Goal: Information Seeking & Learning: Learn about a topic

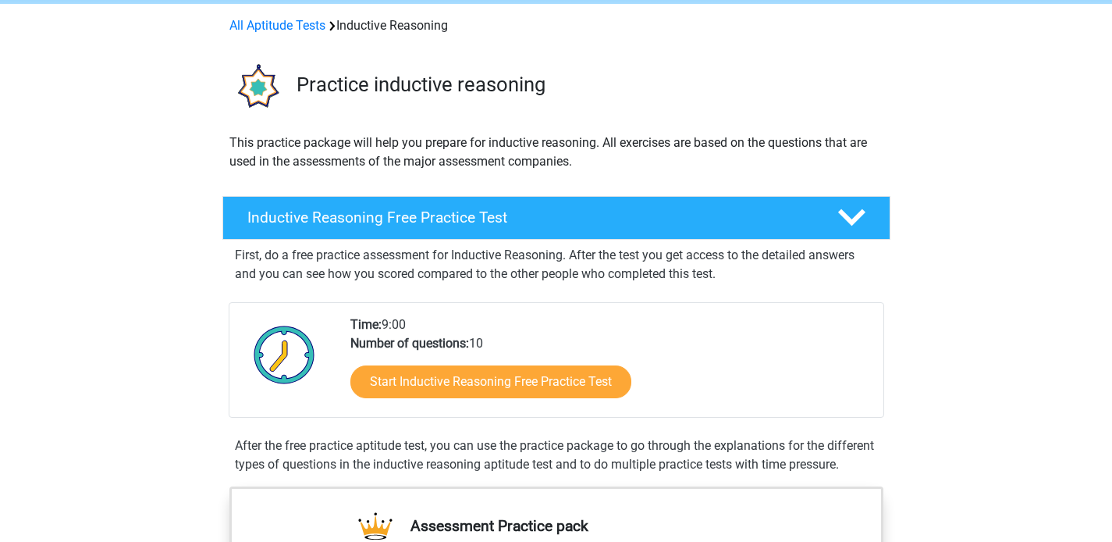
scroll to position [65, 0]
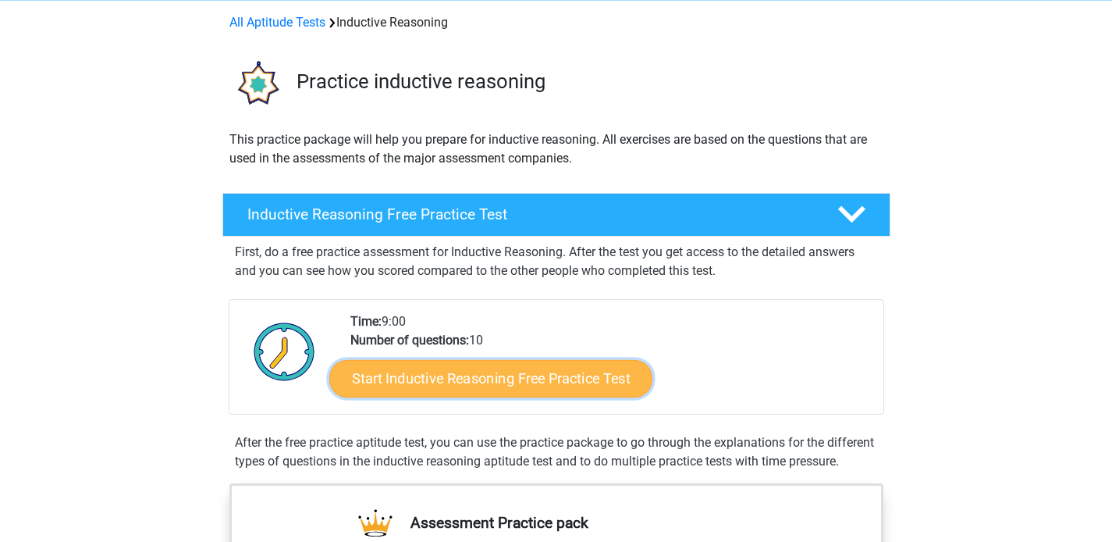
click at [430, 382] on link "Start Inductive Reasoning Free Practice Test" at bounding box center [490, 377] width 323 height 37
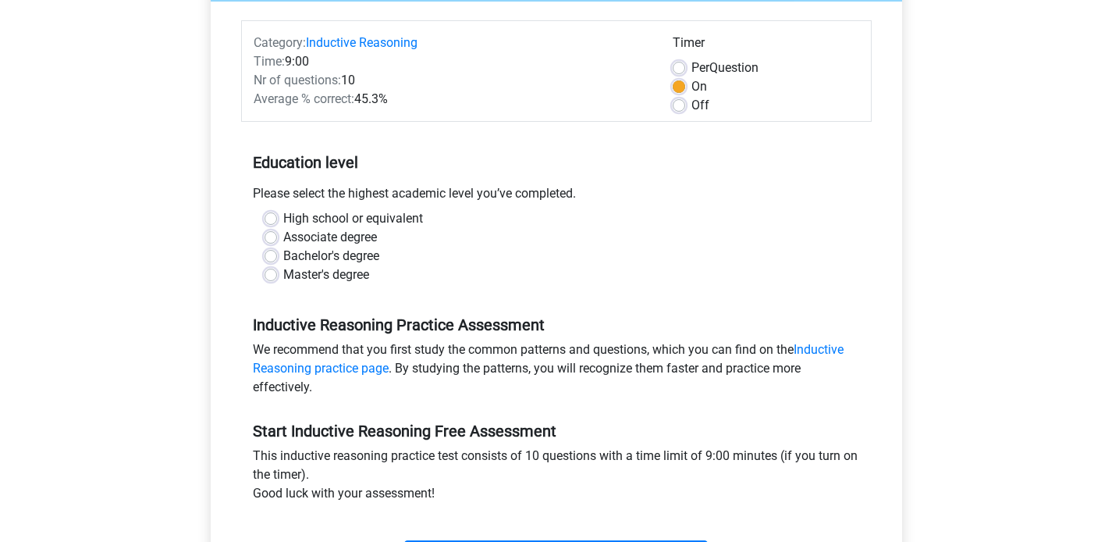
scroll to position [180, 0]
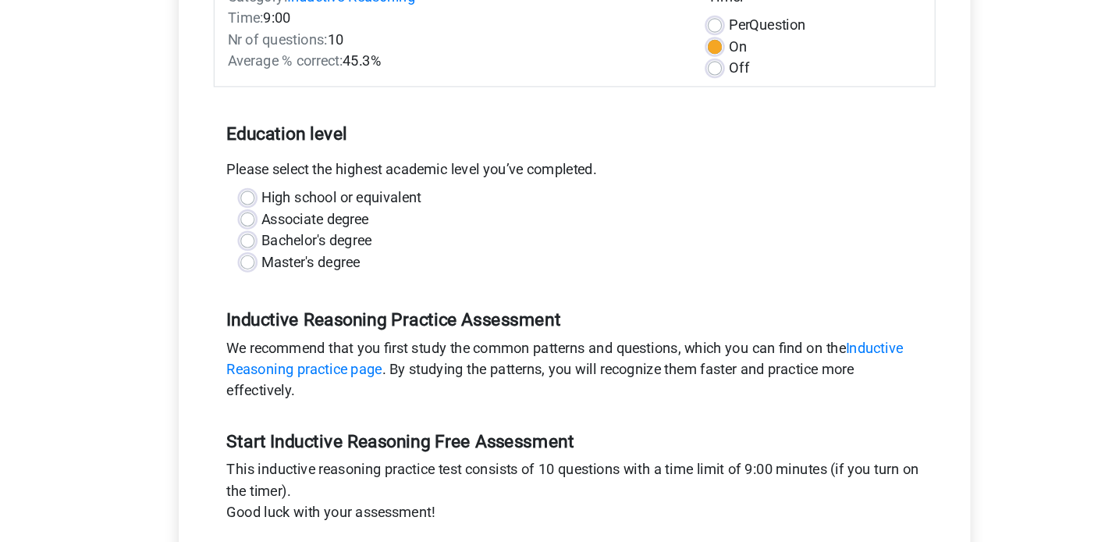
click at [332, 254] on label "Bachelor's degree" at bounding box center [331, 258] width 96 height 19
click at [277, 254] on input "Bachelor's degree" at bounding box center [271, 257] width 12 height 16
radio input "true"
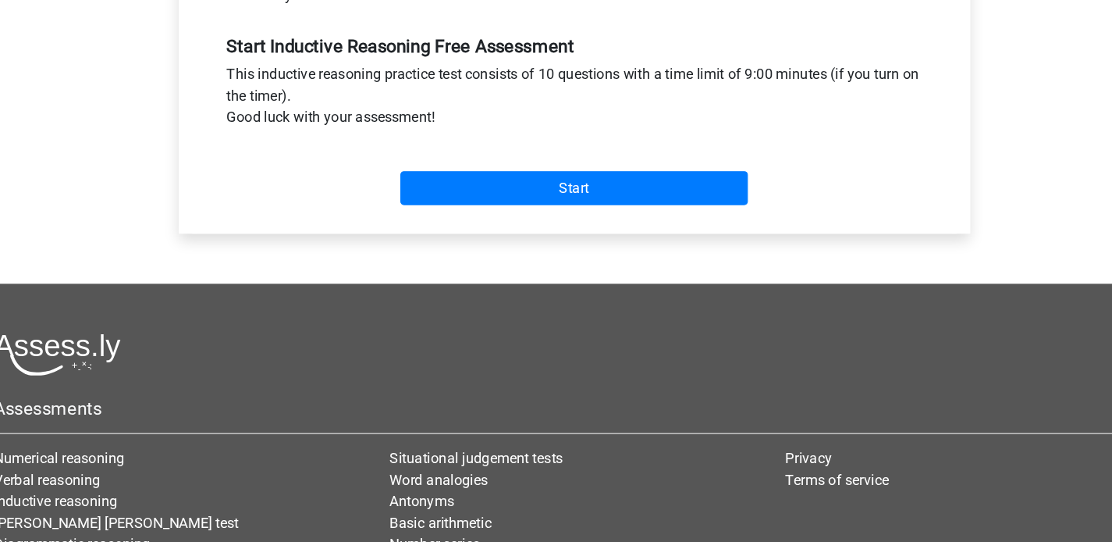
scroll to position [511, 0]
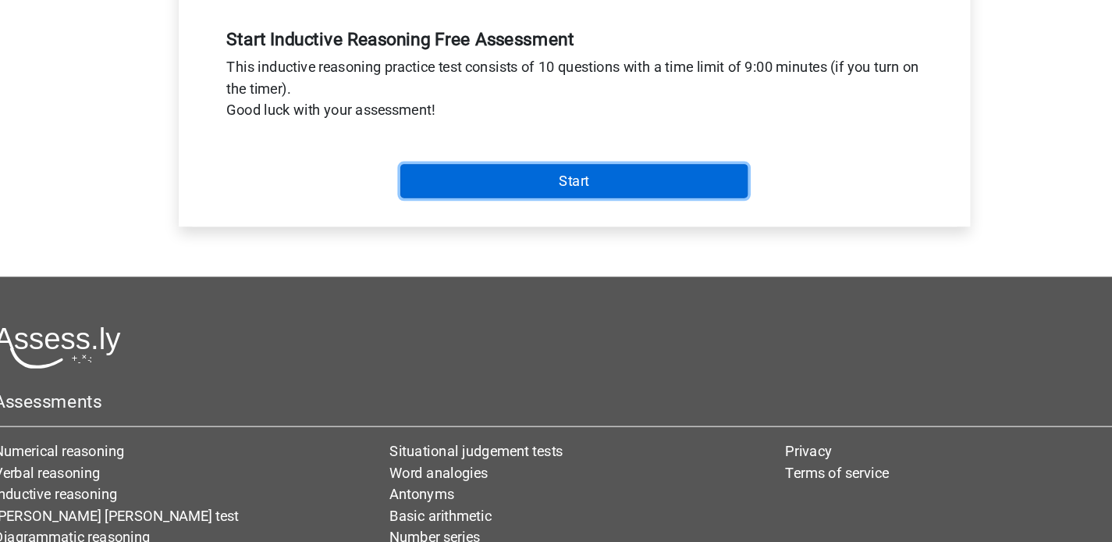
click at [541, 218] on input "Start" at bounding box center [556, 226] width 304 height 30
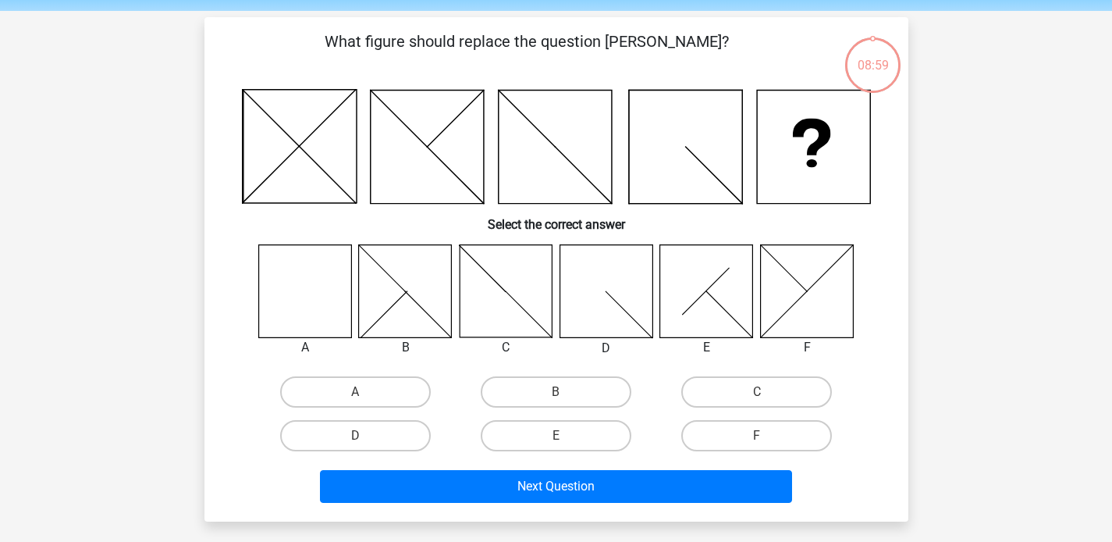
scroll to position [57, 0]
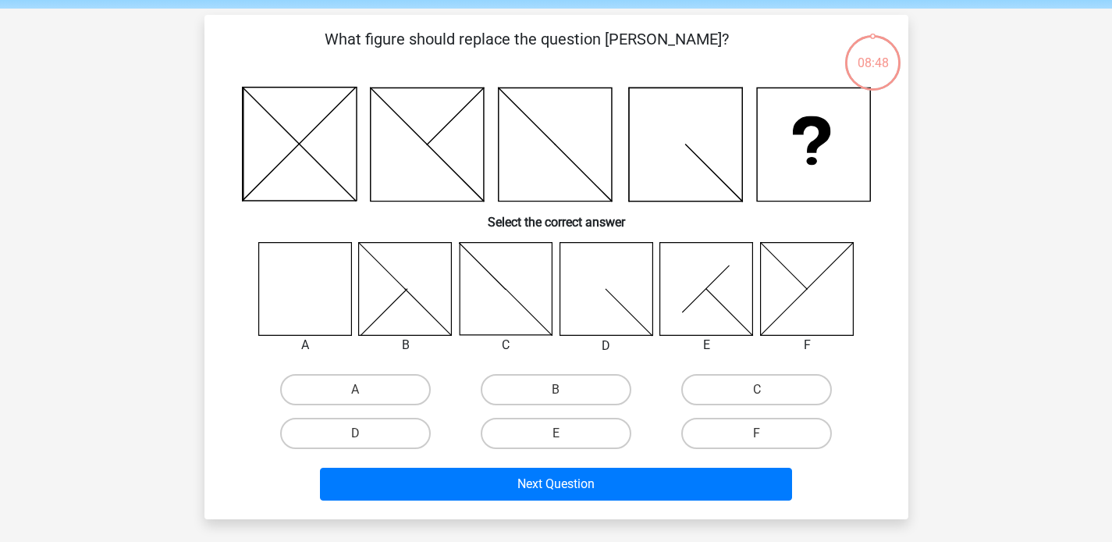
click at [321, 281] on icon at bounding box center [304, 288] width 93 height 93
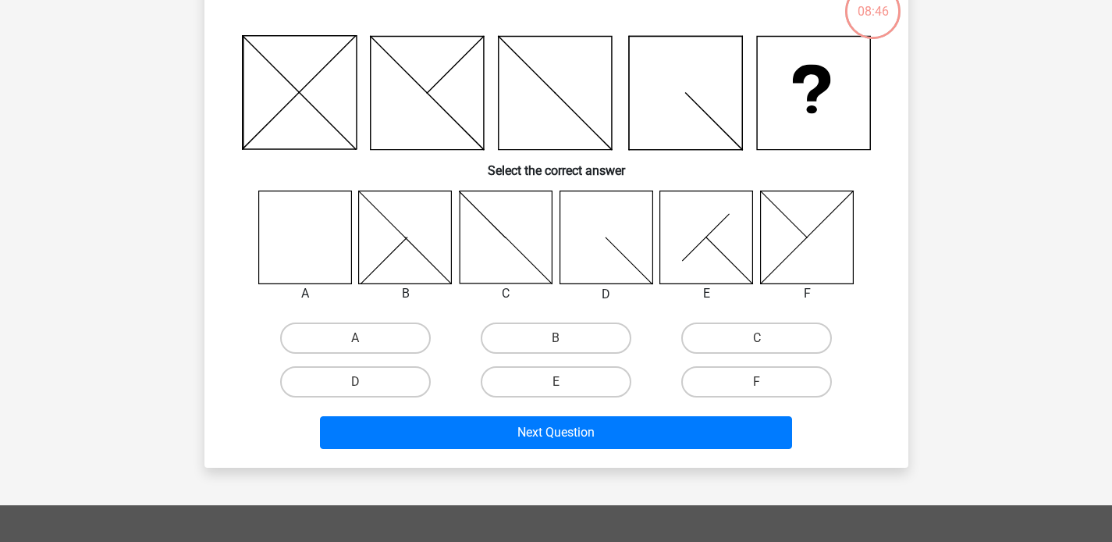
scroll to position [111, 0]
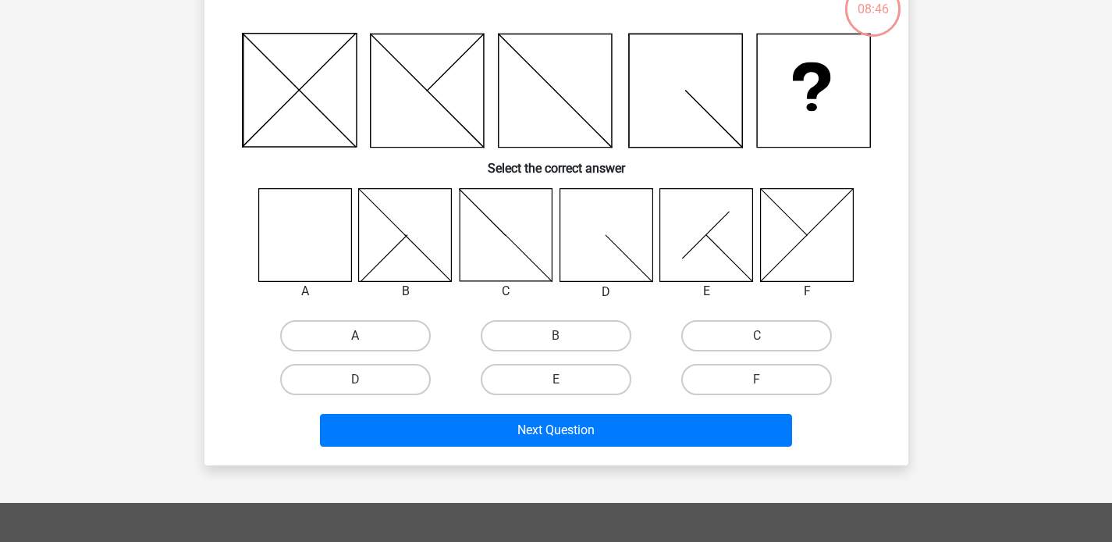
click at [377, 332] on label "A" at bounding box center [355, 335] width 151 height 31
click at [365, 336] on input "A" at bounding box center [360, 341] width 10 height 10
radio input "true"
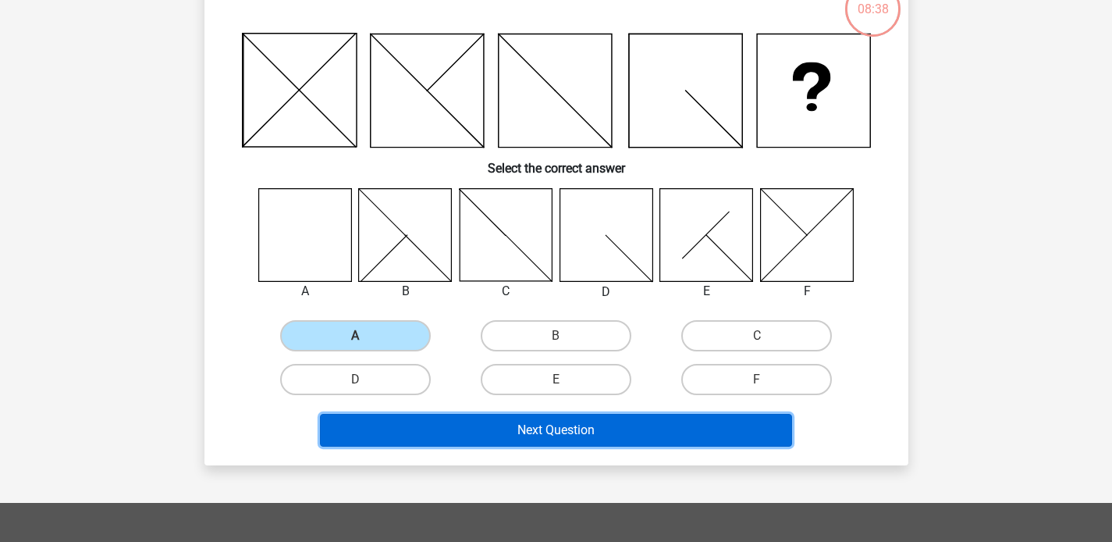
click at [523, 431] on button "Next Question" at bounding box center [556, 430] width 472 height 33
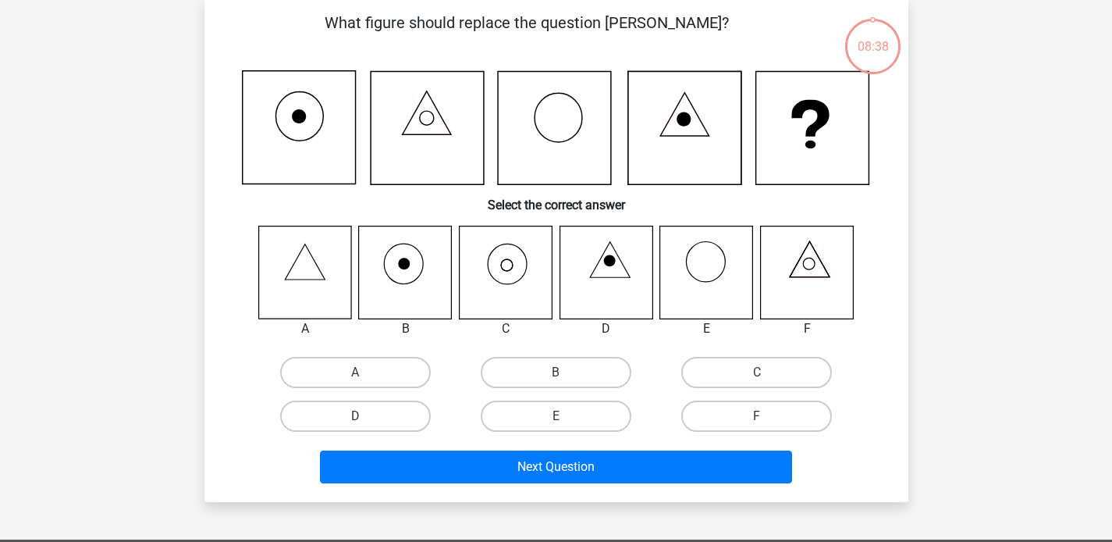
scroll to position [72, 0]
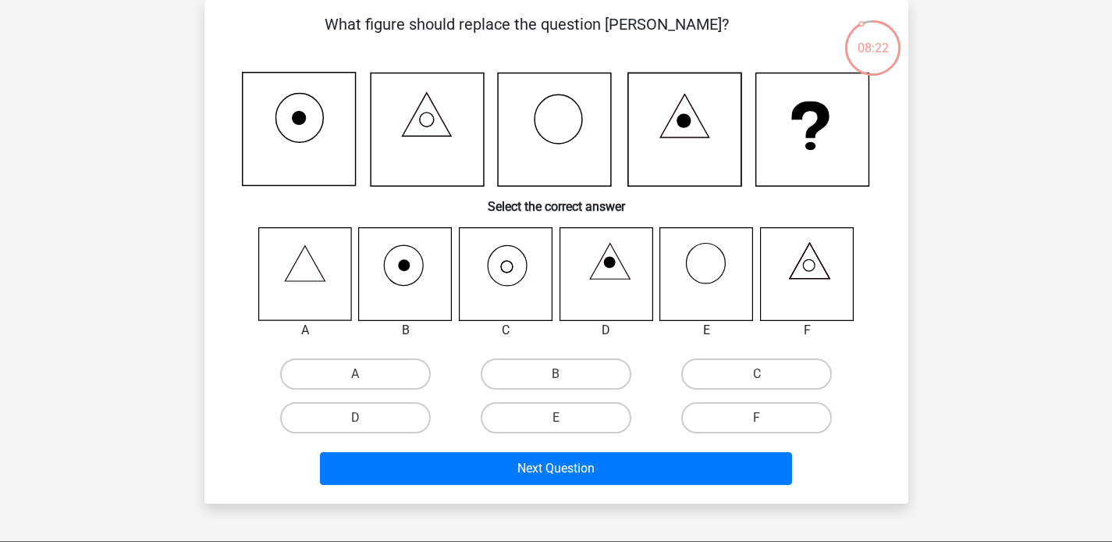
click at [513, 290] on icon at bounding box center [505, 273] width 93 height 93
click at [769, 378] on label "C" at bounding box center [756, 373] width 151 height 31
click at [767, 378] on input "C" at bounding box center [762, 379] width 10 height 10
radio input "true"
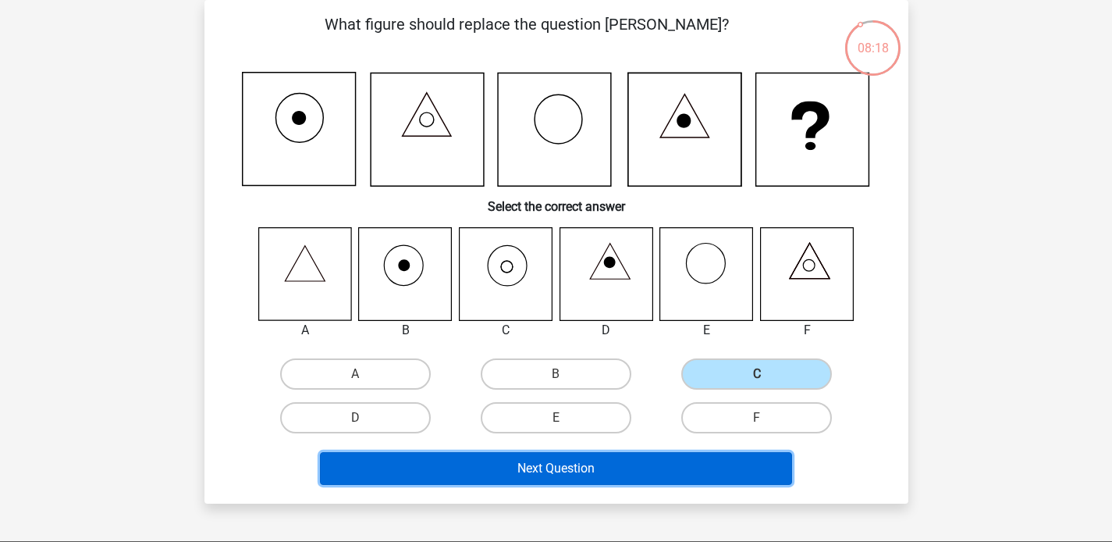
click at [588, 471] on button "Next Question" at bounding box center [556, 468] width 472 height 33
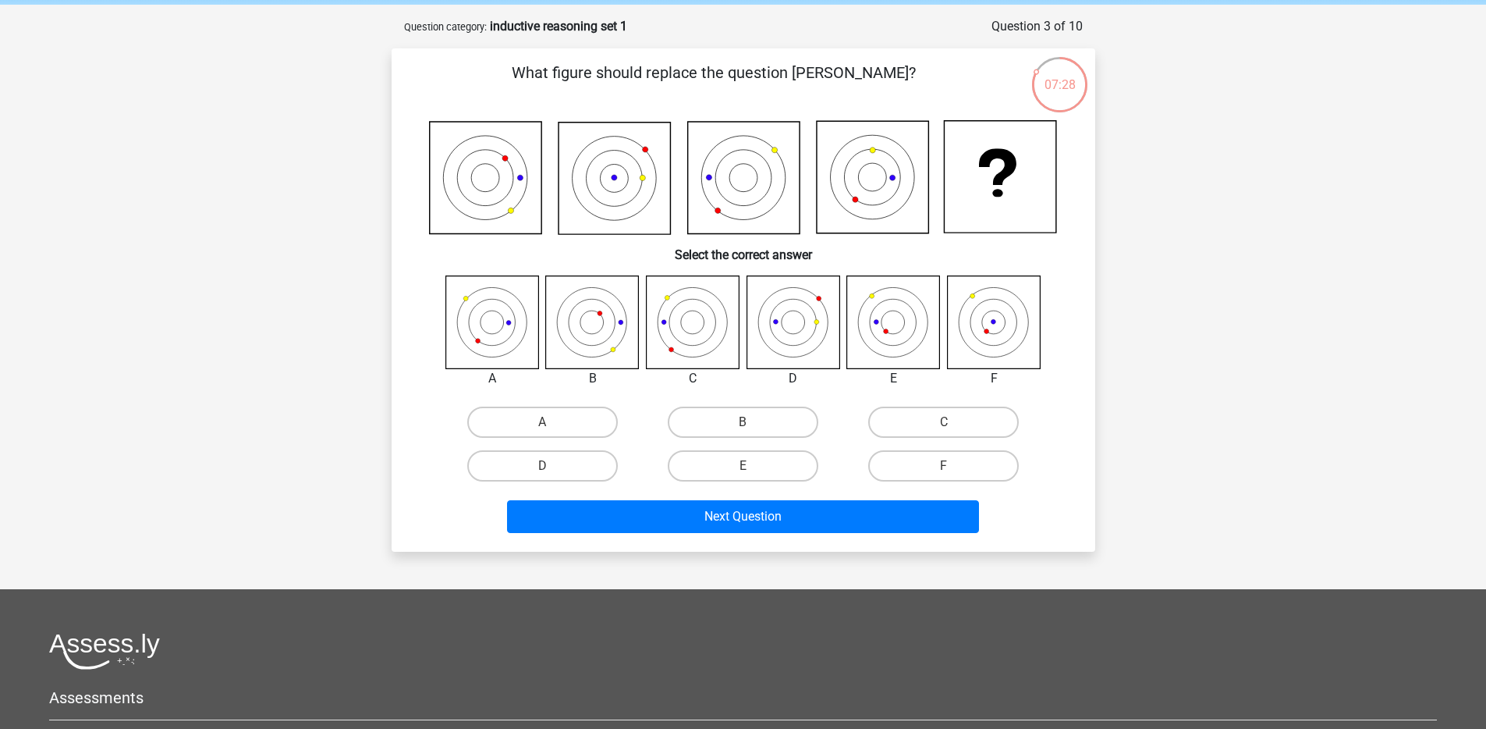
scroll to position [0, 0]
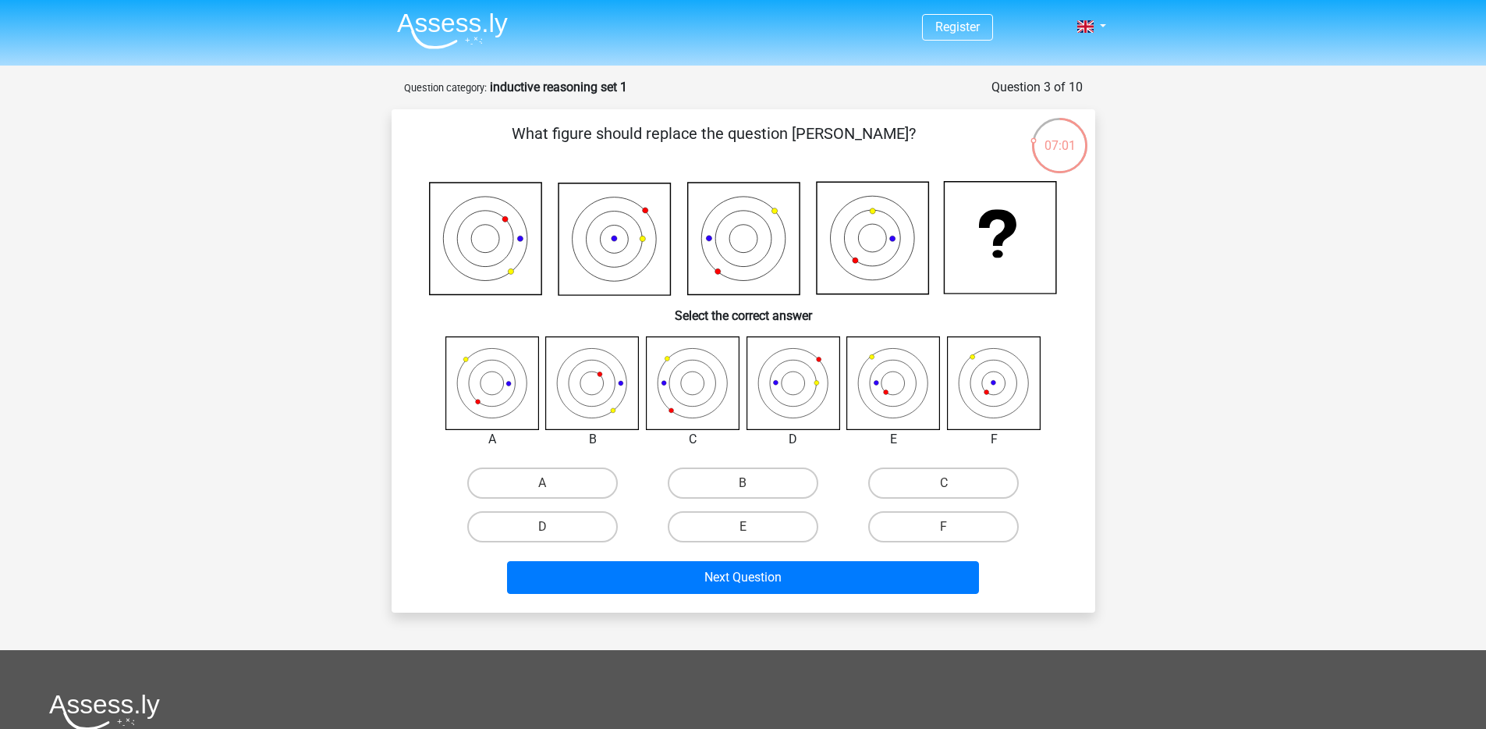
click at [954, 483] on input "C" at bounding box center [949, 488] width 10 height 10
radio input "true"
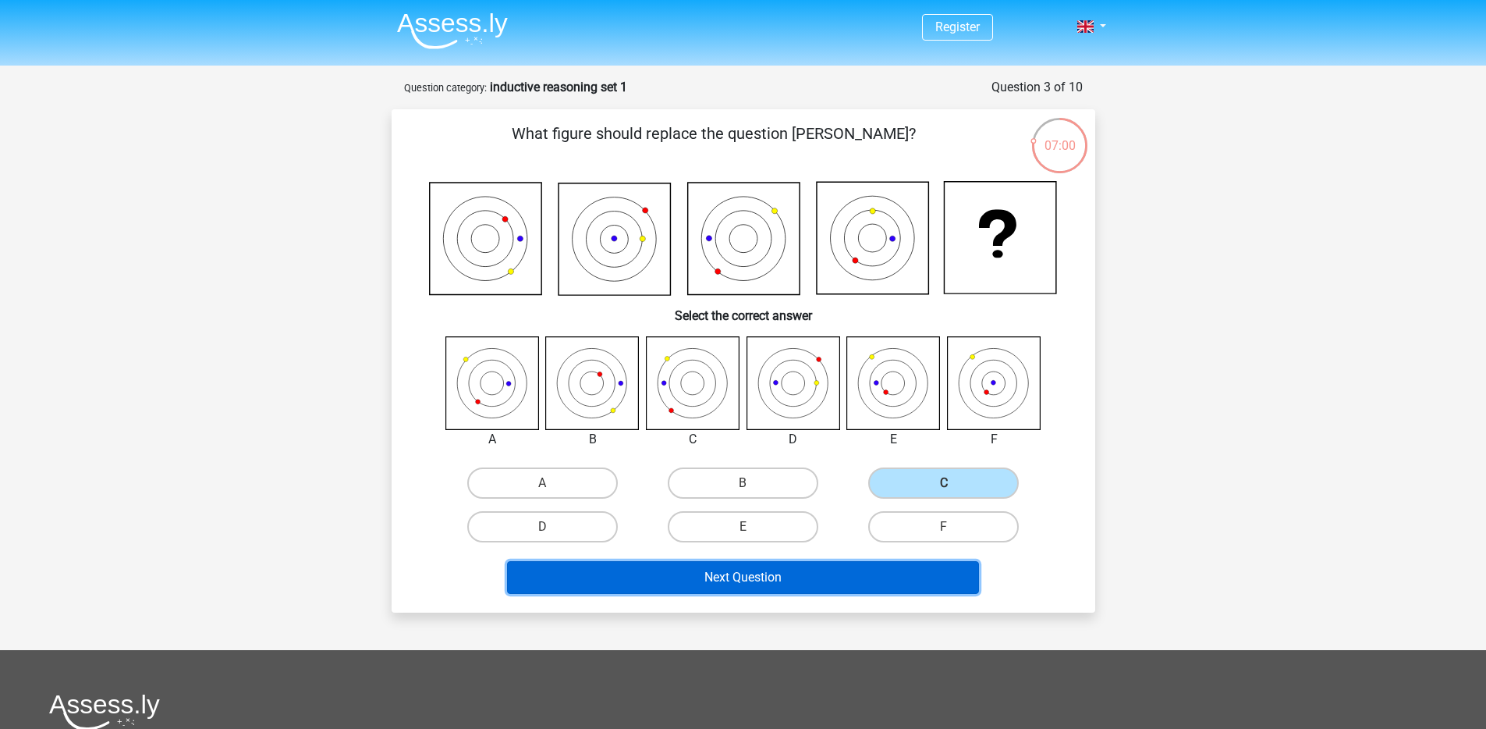
click at [850, 541] on button "Next Question" at bounding box center [743, 577] width 472 height 33
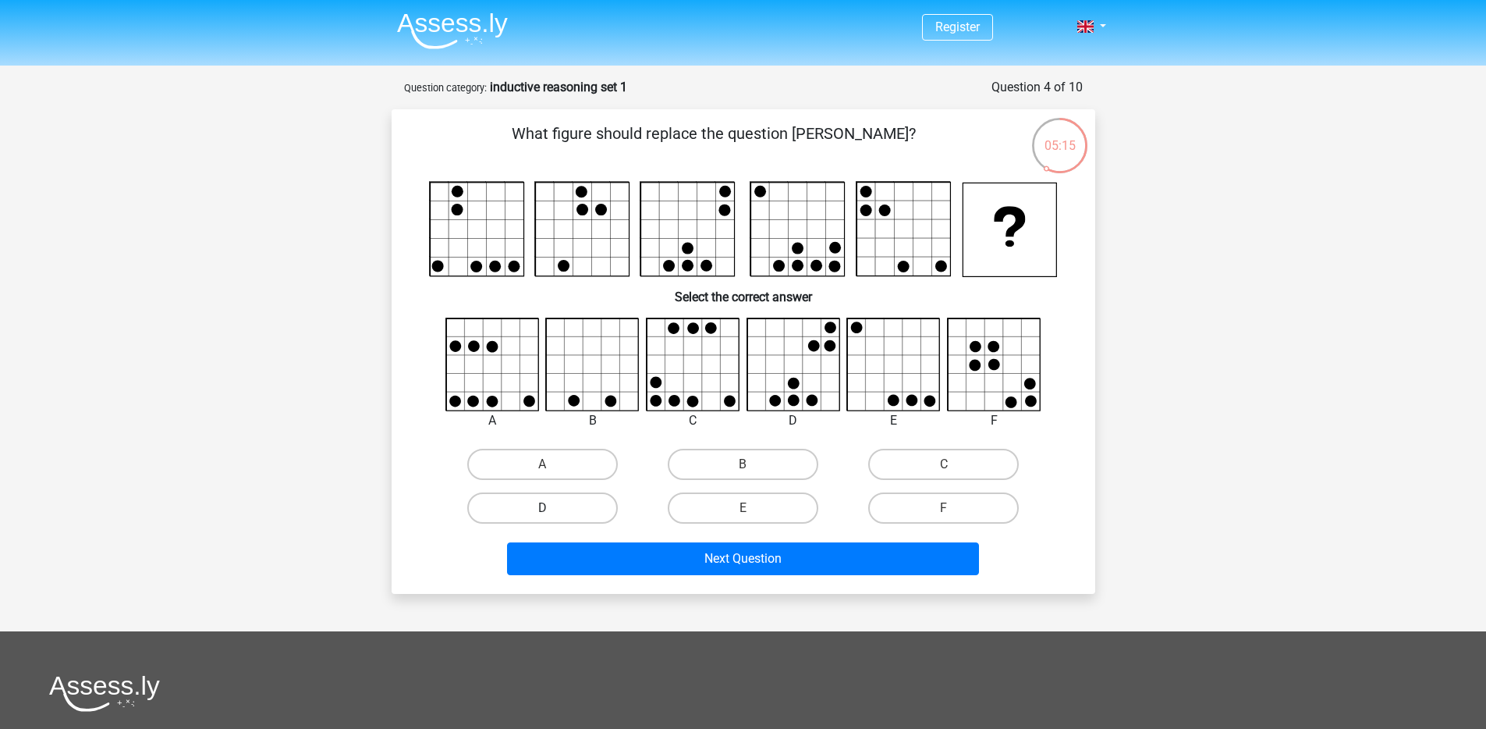
click at [589, 506] on label "D" at bounding box center [542, 507] width 151 height 31
click at [552, 508] on input "D" at bounding box center [547, 513] width 10 height 10
radio input "true"
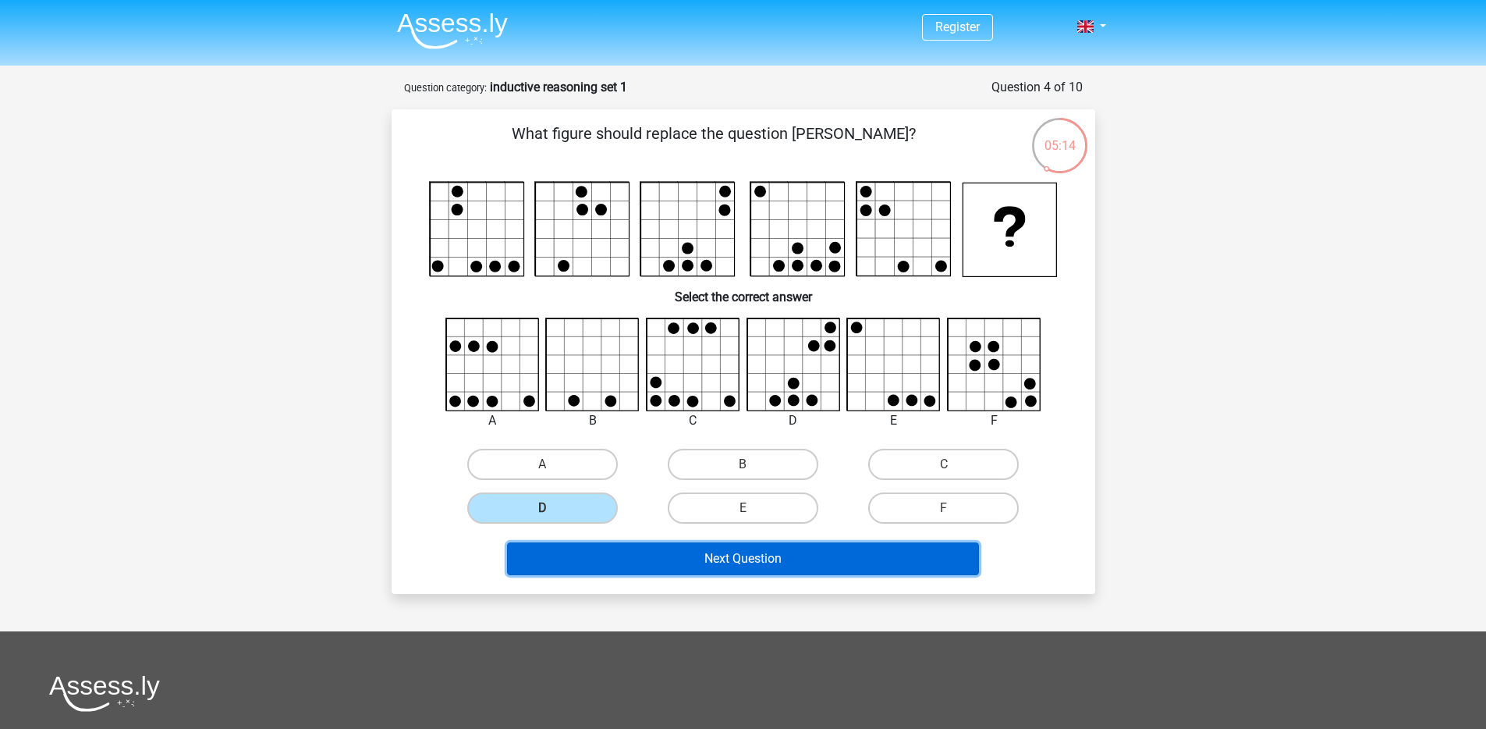
click at [748, 541] on button "Next Question" at bounding box center [743, 558] width 472 height 33
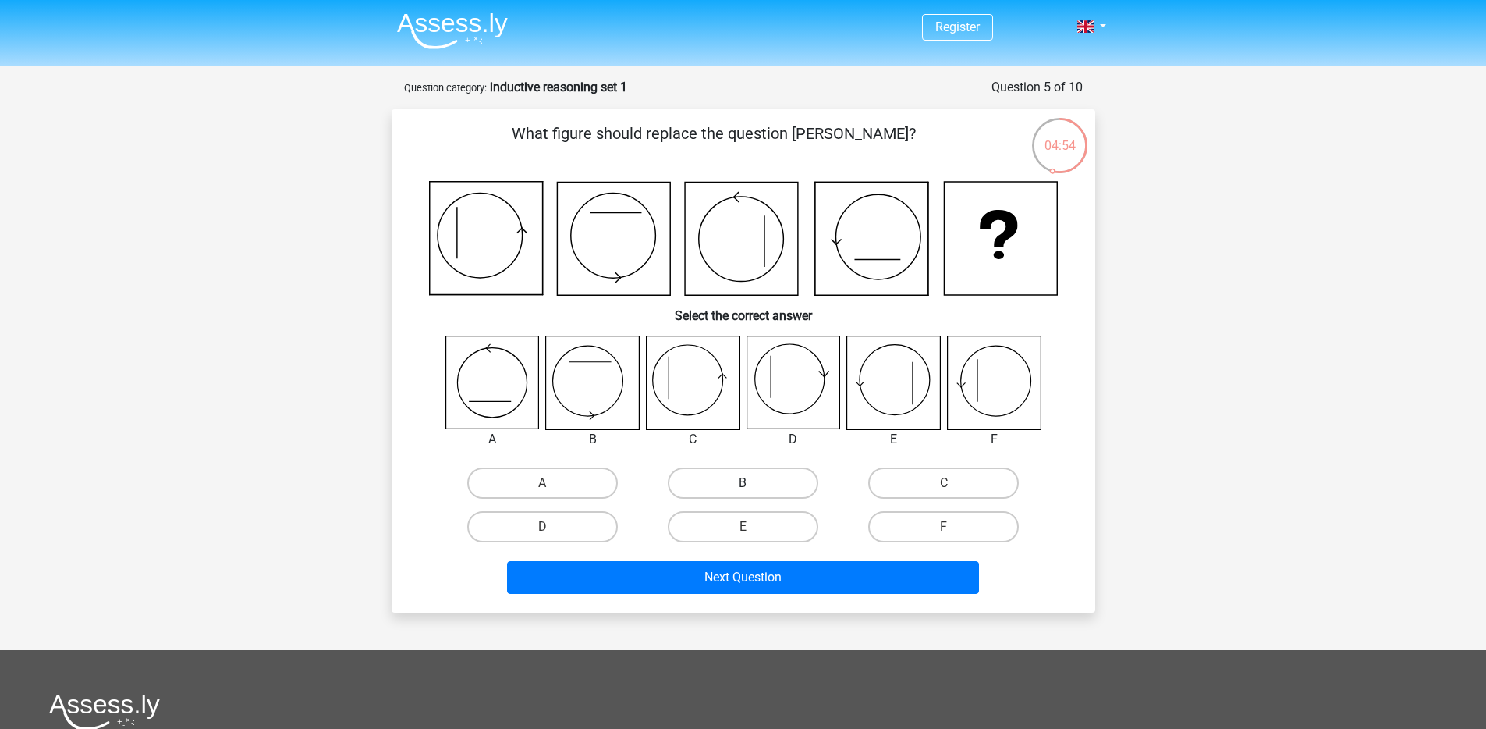
click at [740, 471] on label "B" at bounding box center [743, 482] width 151 height 31
click at [743, 483] on input "B" at bounding box center [748, 488] width 10 height 10
radio input "true"
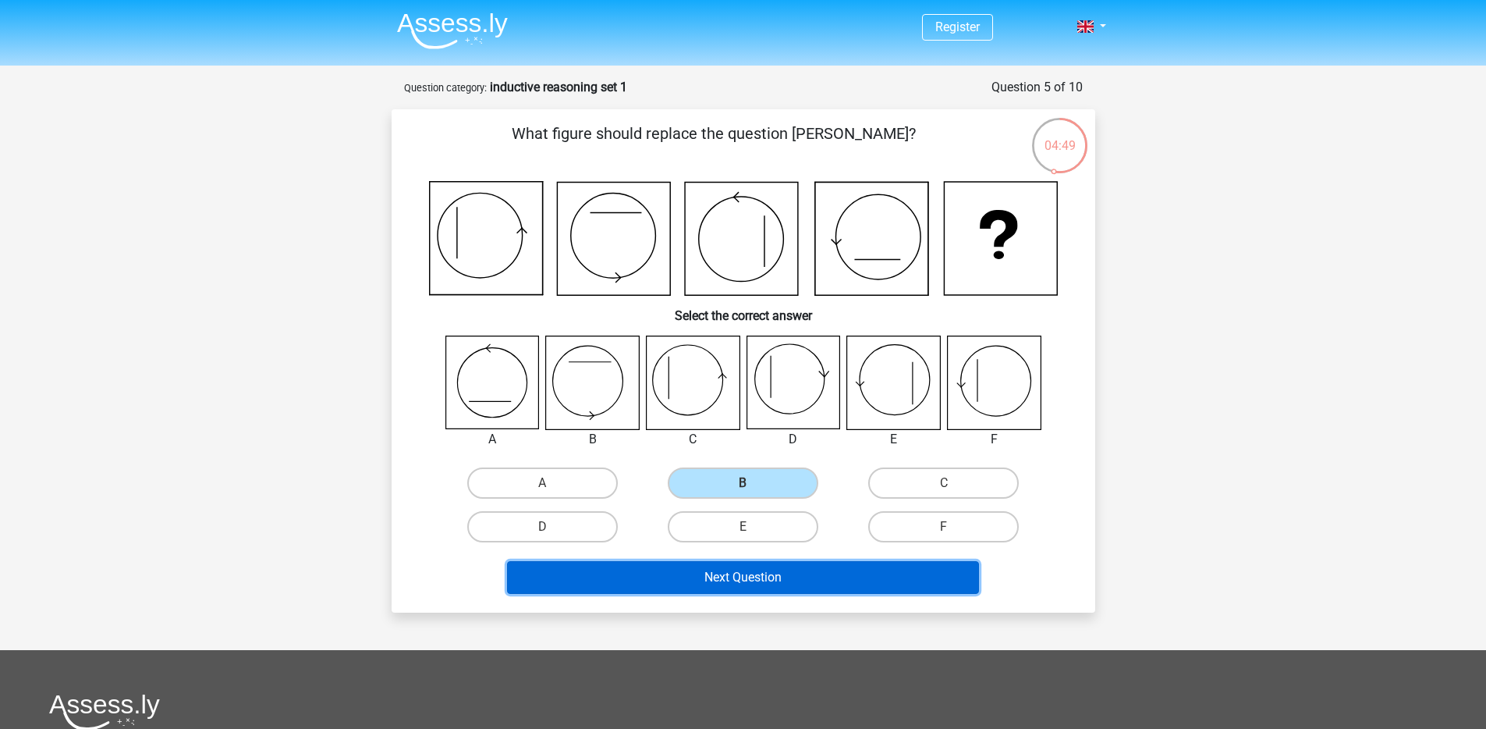
click at [741, 541] on button "Next Question" at bounding box center [743, 577] width 472 height 33
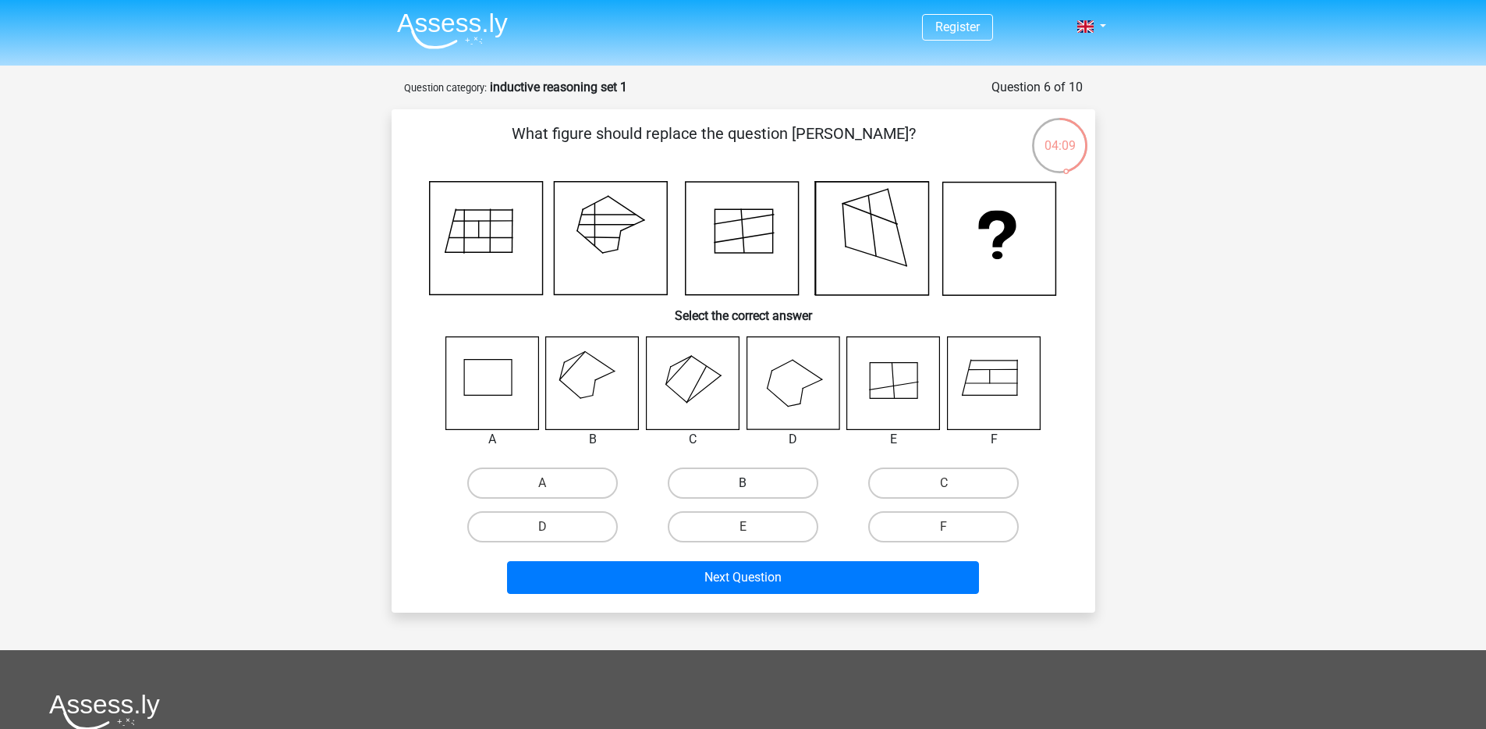
click at [755, 481] on label "B" at bounding box center [743, 482] width 151 height 31
click at [753, 483] on input "B" at bounding box center [748, 488] width 10 height 10
radio input "true"
click at [716, 541] on div "Next Question" at bounding box center [743, 580] width 602 height 39
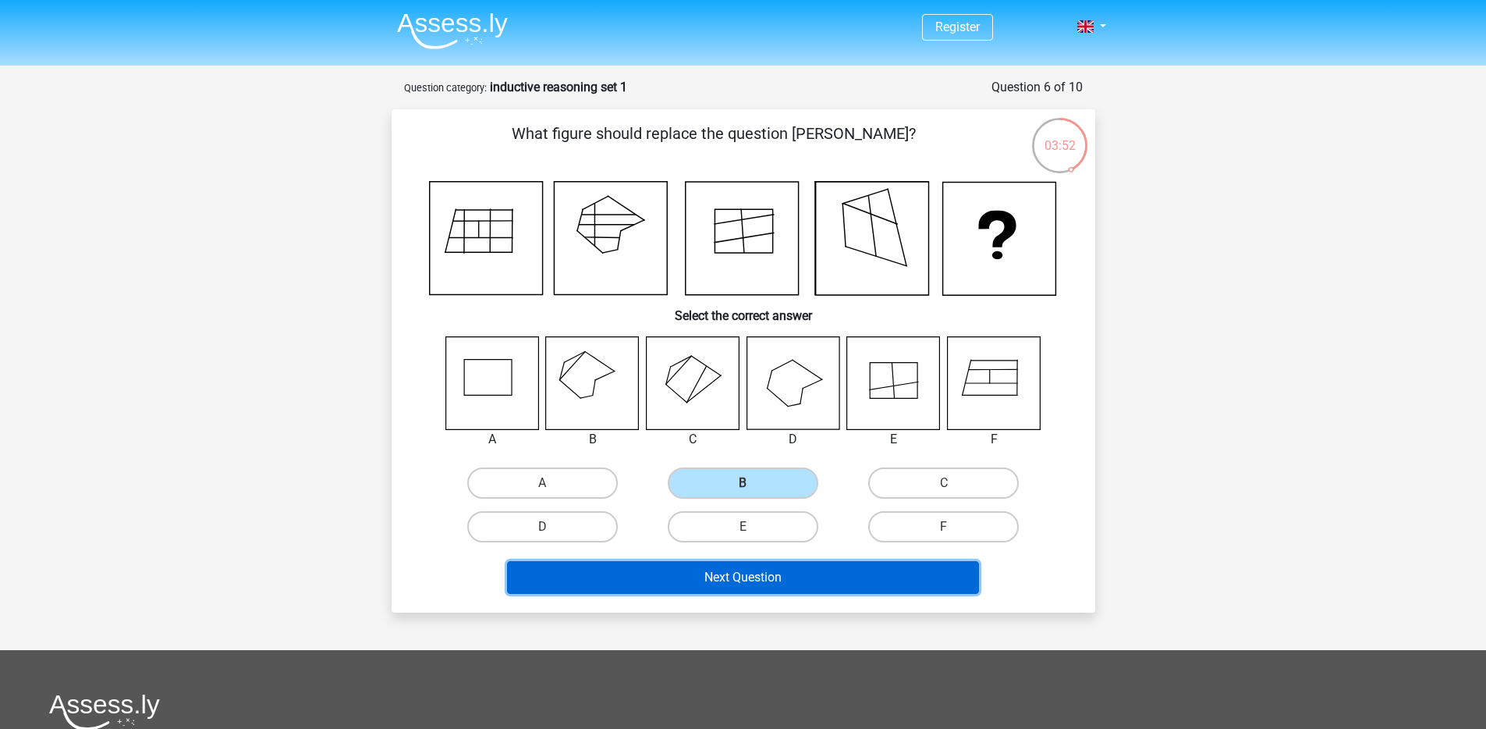
click at [764, 541] on button "Next Question" at bounding box center [743, 577] width 472 height 33
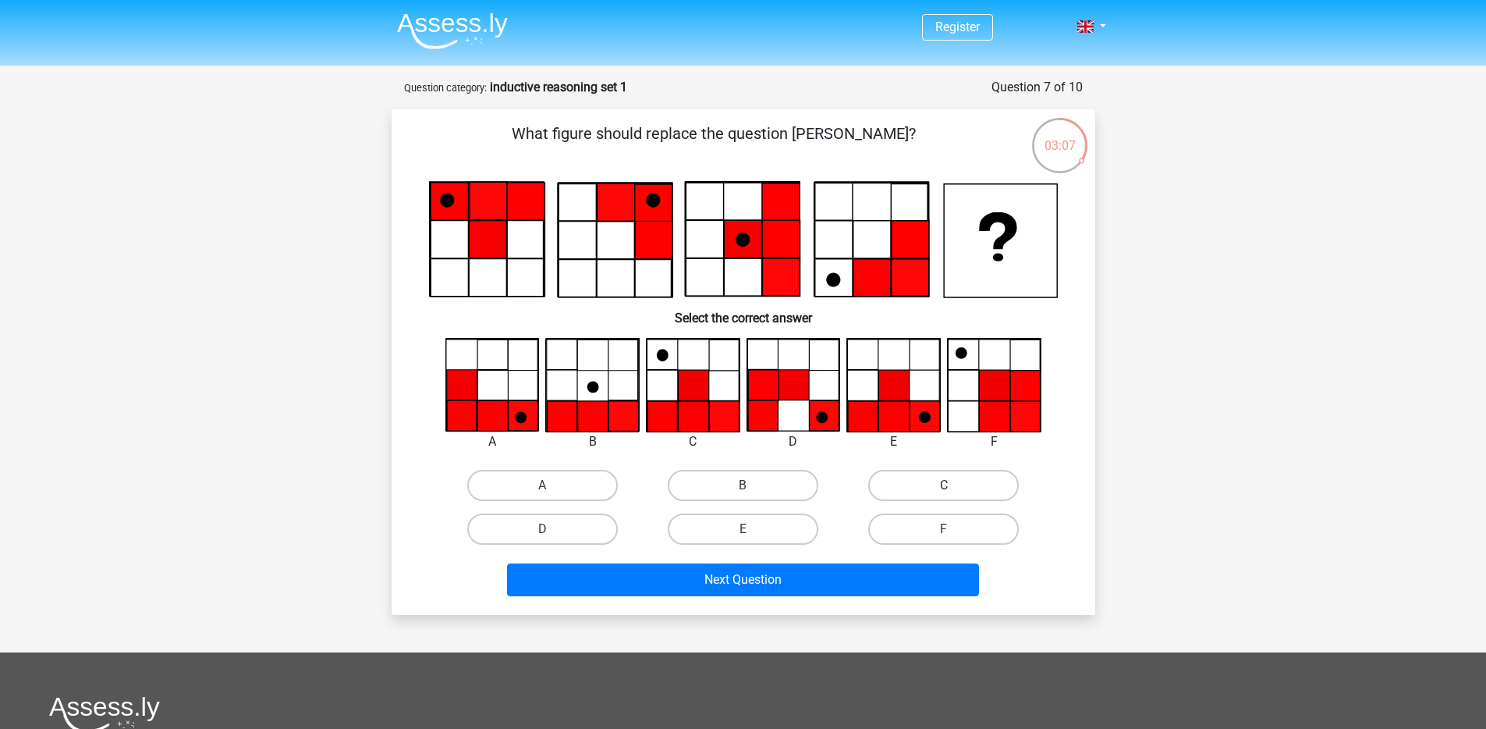
click at [918, 482] on label "C" at bounding box center [943, 485] width 151 height 31
click at [944, 485] on input "C" at bounding box center [949, 490] width 10 height 10
radio input "true"
click at [795, 497] on label "B" at bounding box center [743, 485] width 151 height 31
click at [753, 495] on input "B" at bounding box center [748, 490] width 10 height 10
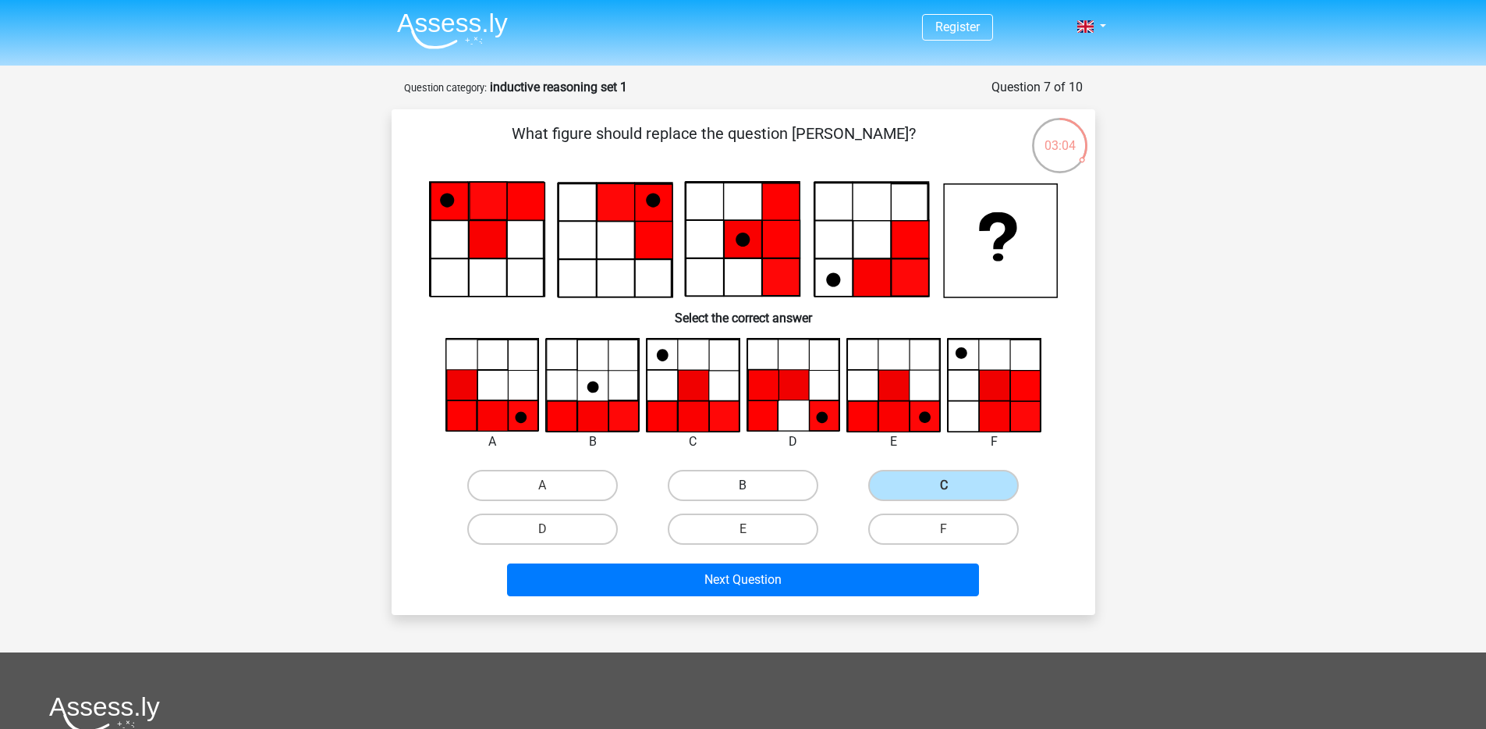
radio input "true"
click at [913, 489] on label "C" at bounding box center [943, 485] width 151 height 31
click at [944, 489] on input "C" at bounding box center [949, 490] width 10 height 10
radio input "true"
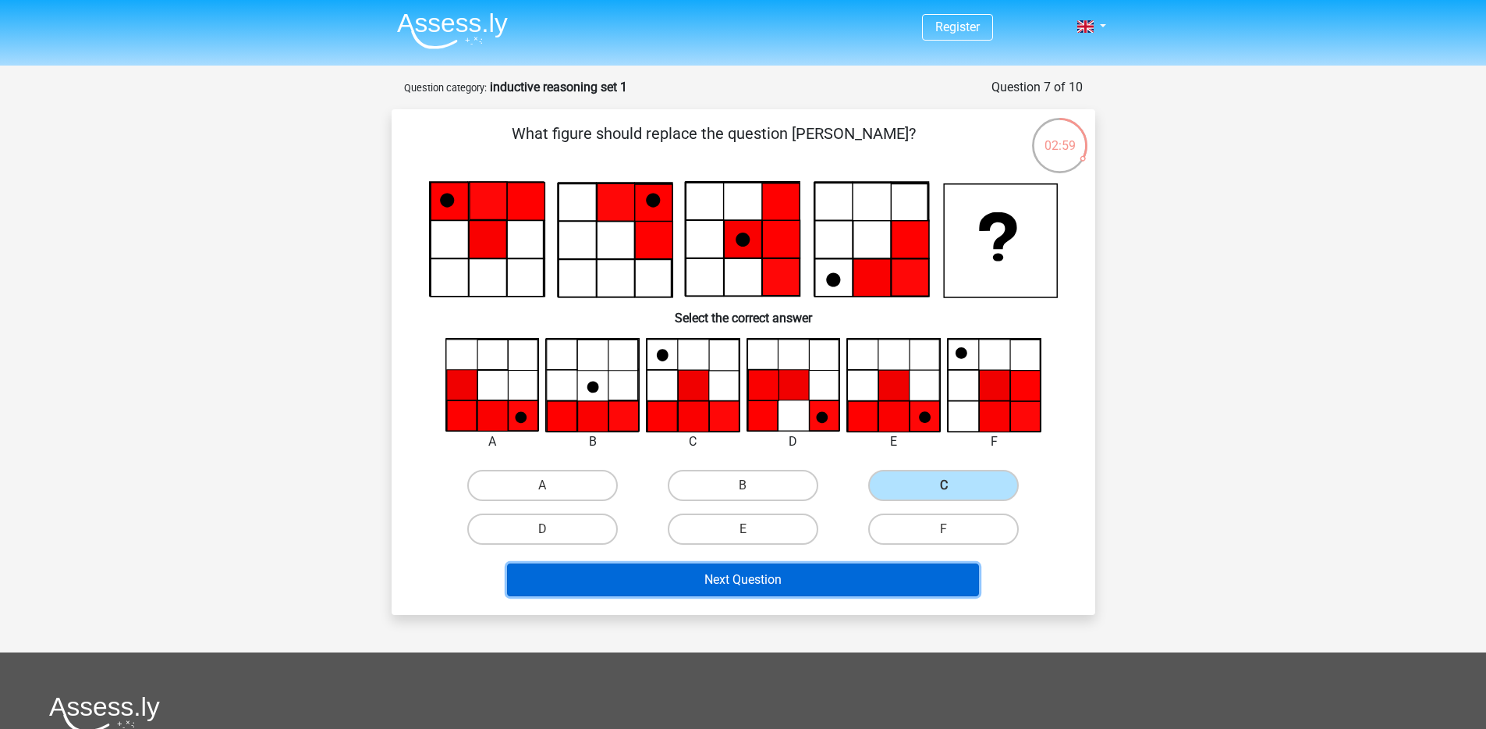
click at [836, 541] on button "Next Question" at bounding box center [743, 579] width 472 height 33
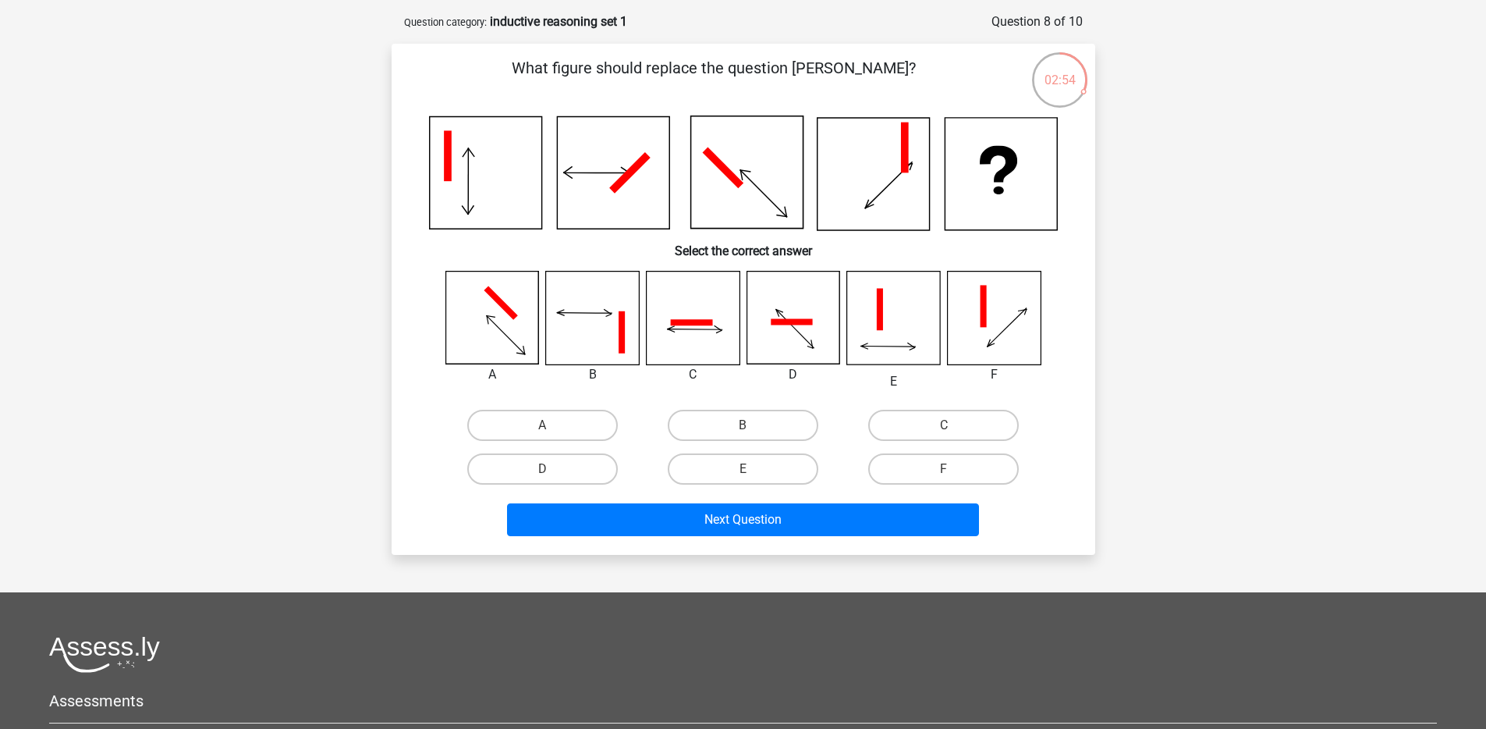
scroll to position [62, 0]
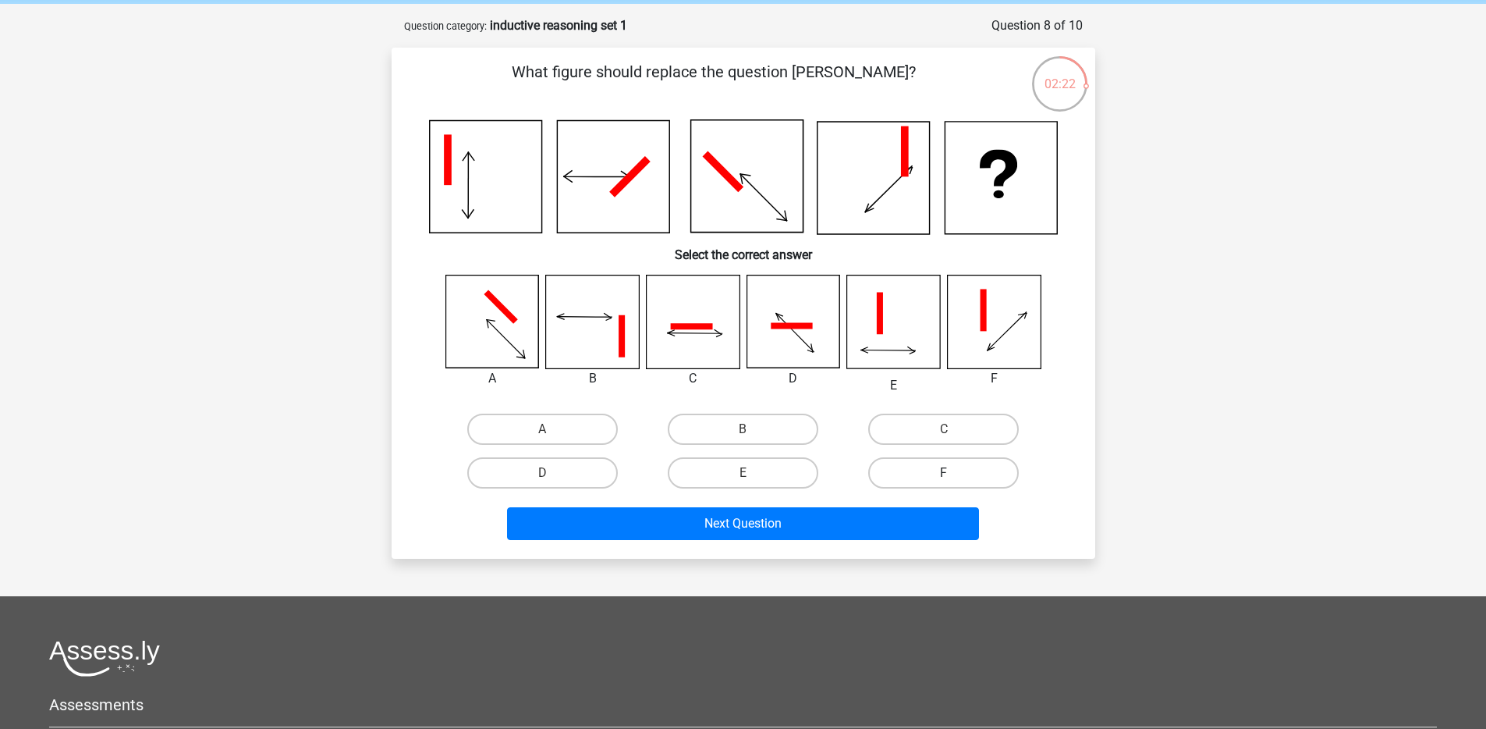
click at [934, 464] on label "F" at bounding box center [943, 472] width 151 height 31
click at [944, 473] on input "F" at bounding box center [949, 478] width 10 height 10
radio input "true"
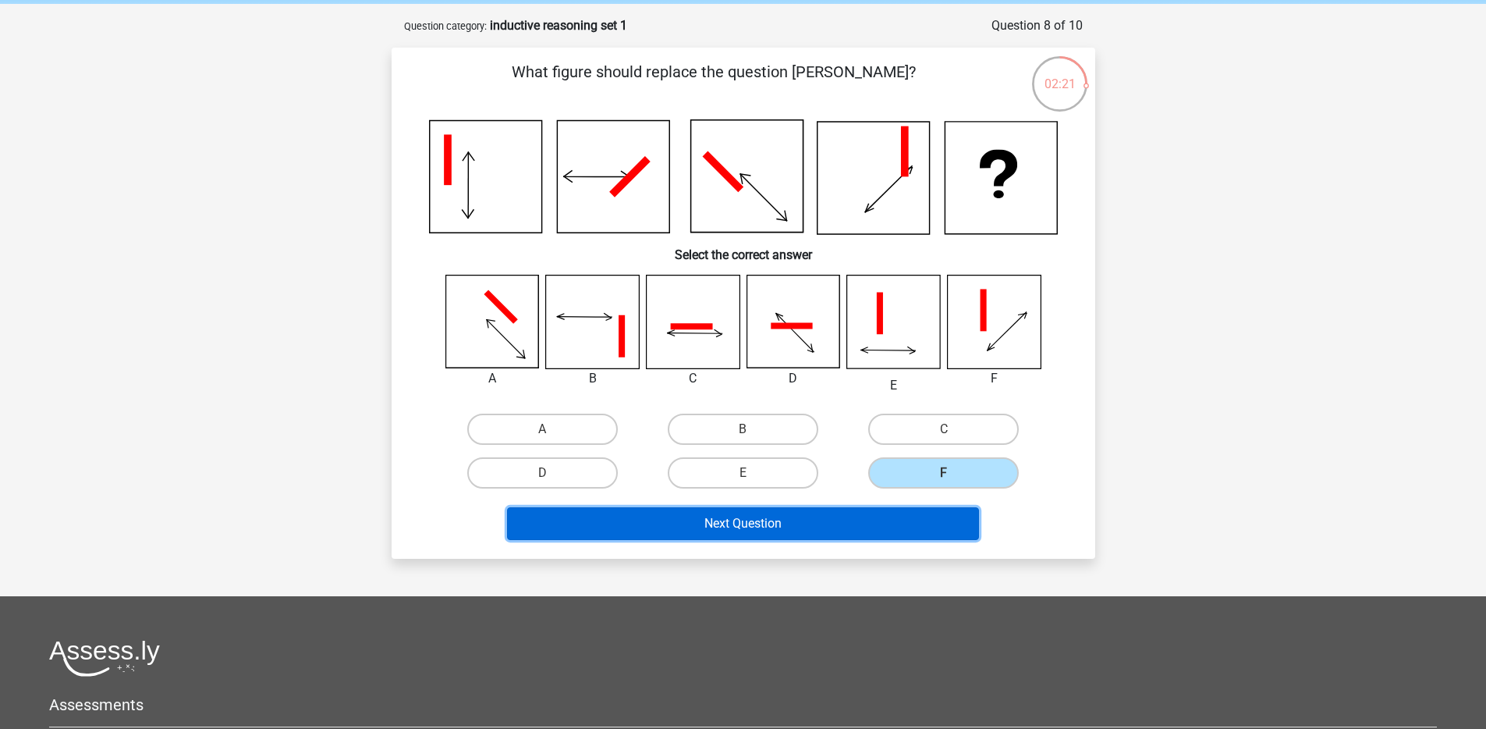
click at [874, 520] on button "Next Question" at bounding box center [743, 523] width 472 height 33
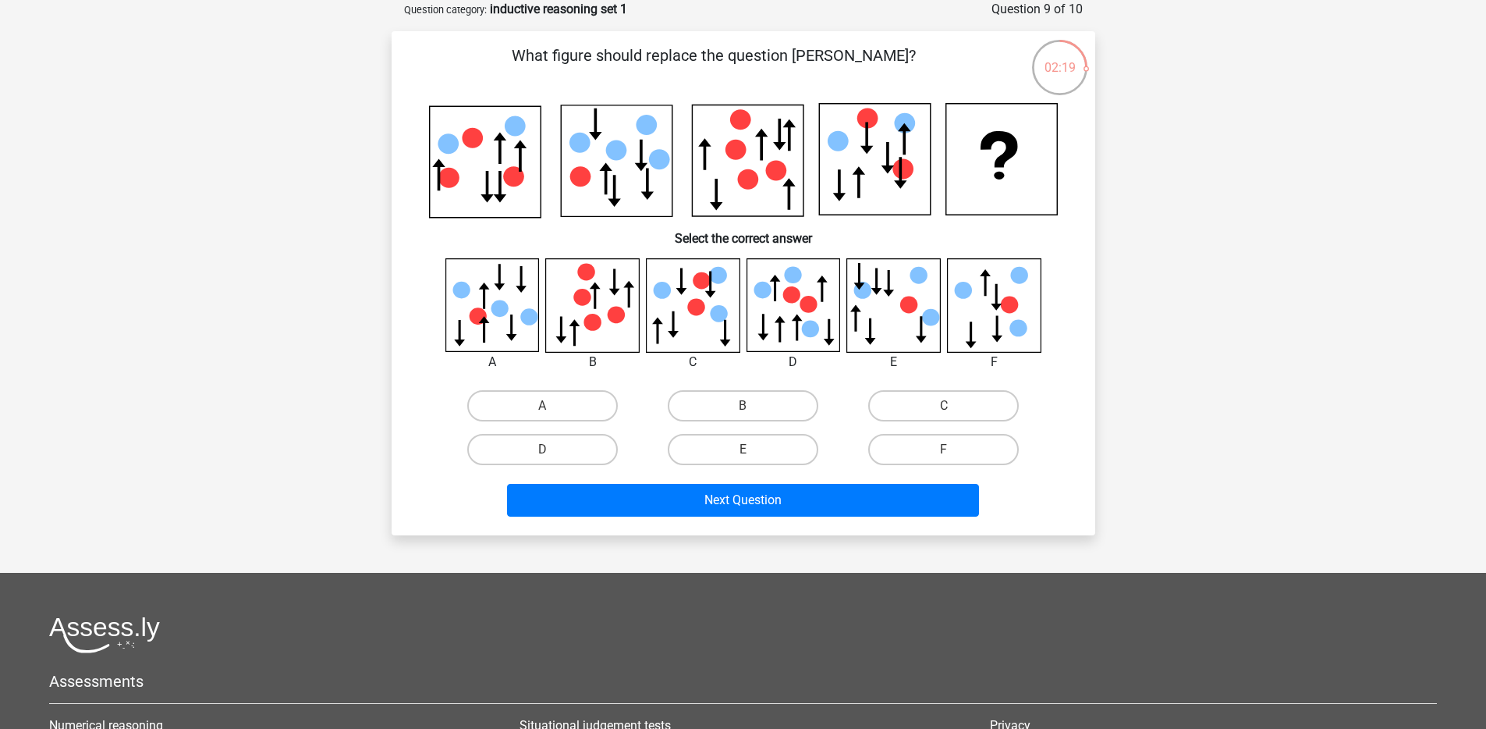
scroll to position [26, 0]
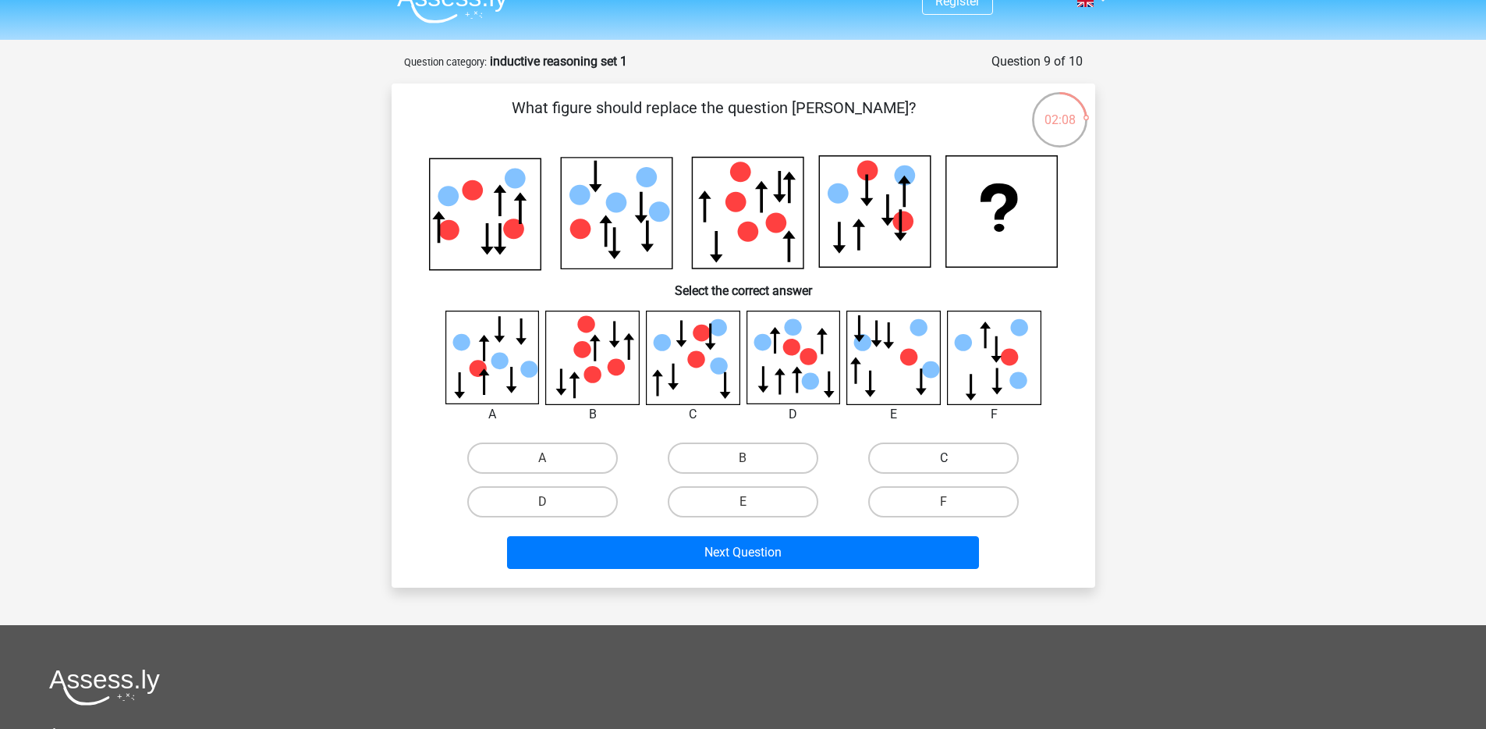
click at [973, 456] on label "C" at bounding box center [943, 457] width 151 height 31
click at [954, 458] on input "C" at bounding box center [949, 463] width 10 height 10
radio input "true"
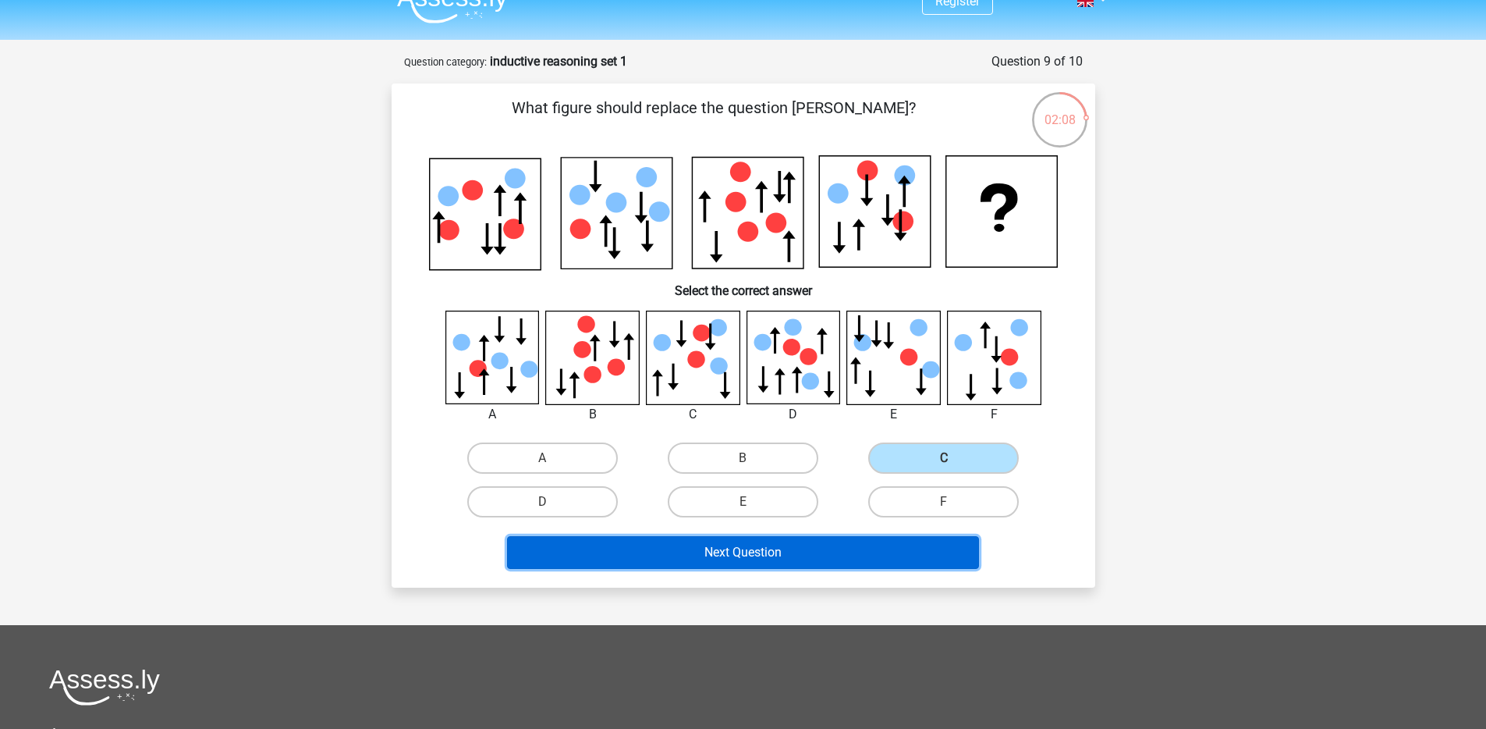
click at [790, 541] on button "Next Question" at bounding box center [743, 552] width 472 height 33
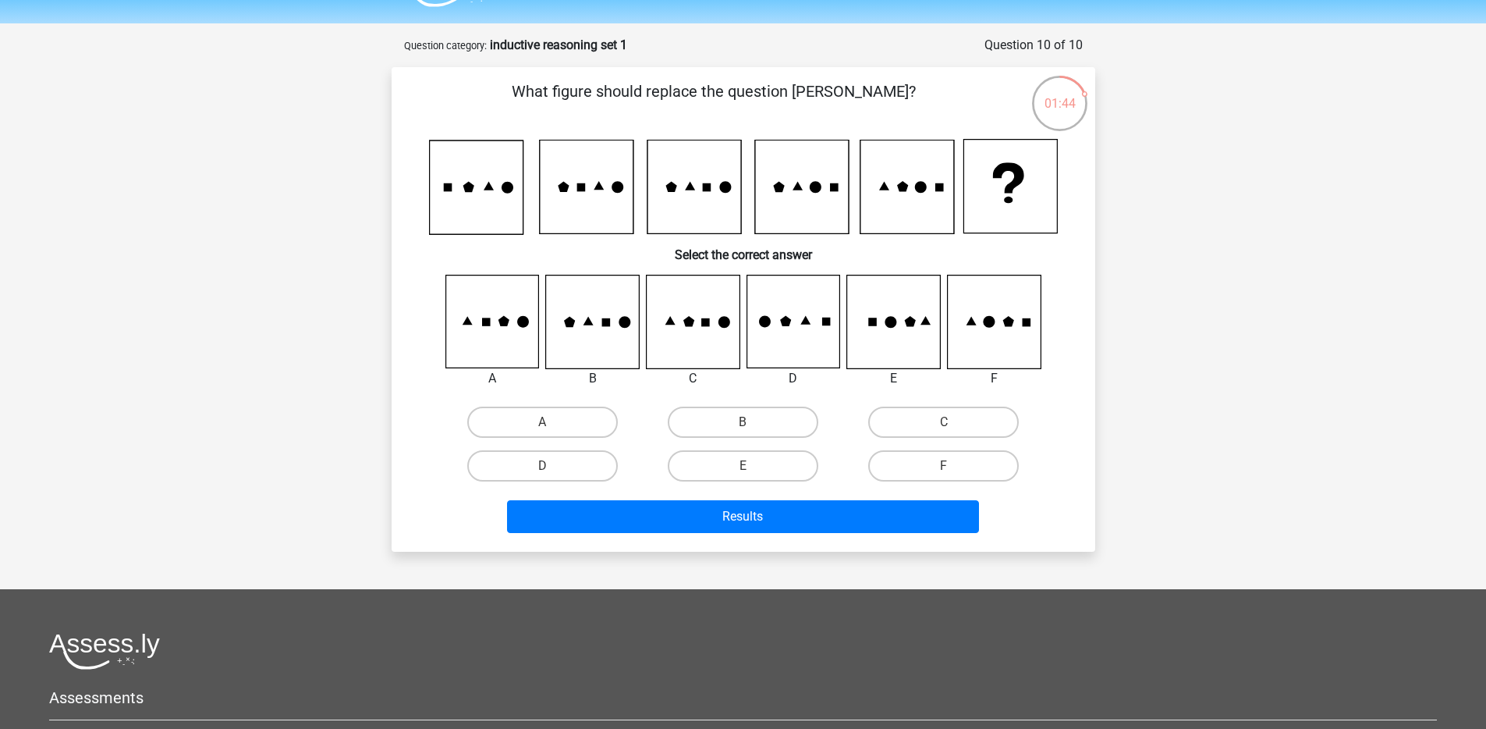
scroll to position [38, 0]
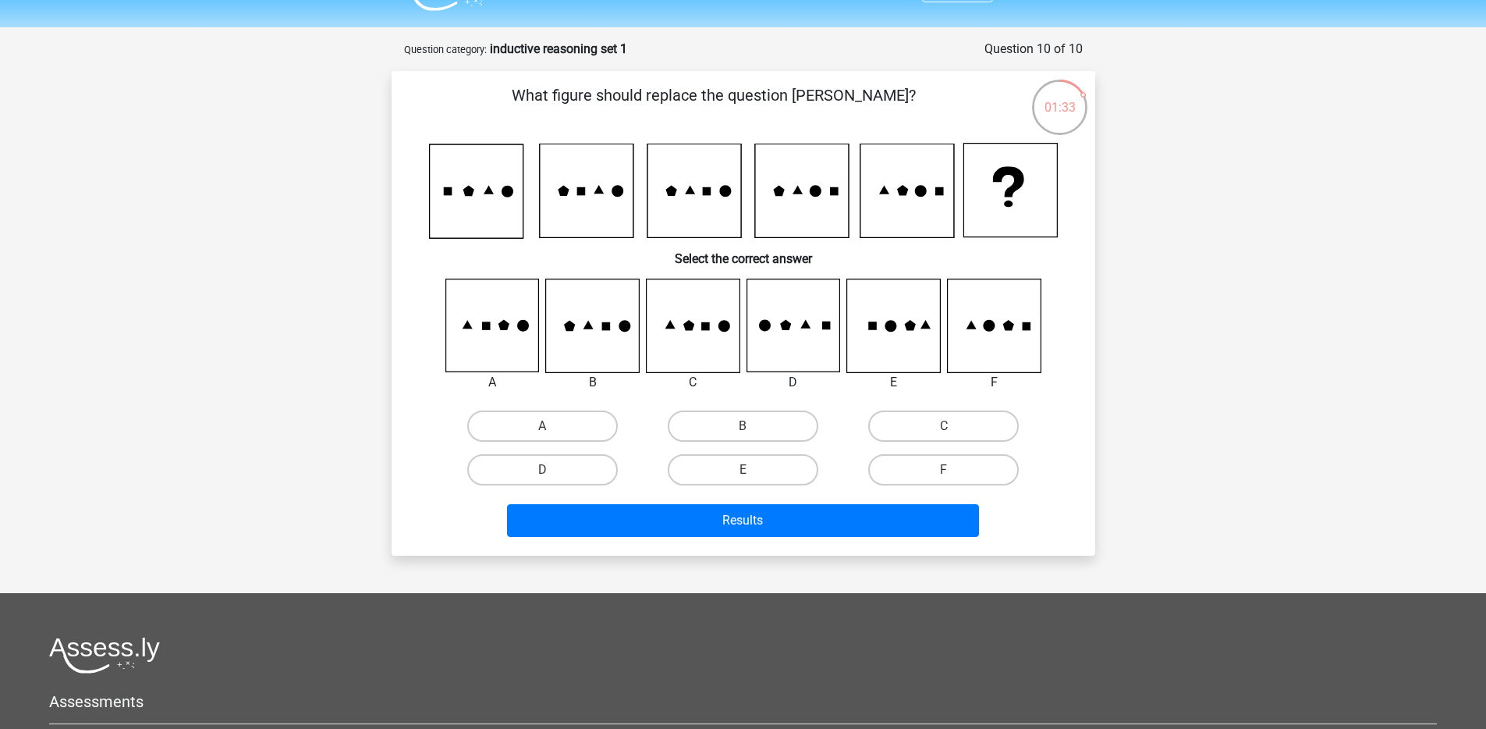
click at [950, 485] on div "F" at bounding box center [943, 470] width 201 height 44
click at [968, 466] on label "F" at bounding box center [943, 469] width 151 height 31
click at [954, 470] on input "F" at bounding box center [949, 475] width 10 height 10
radio input "true"
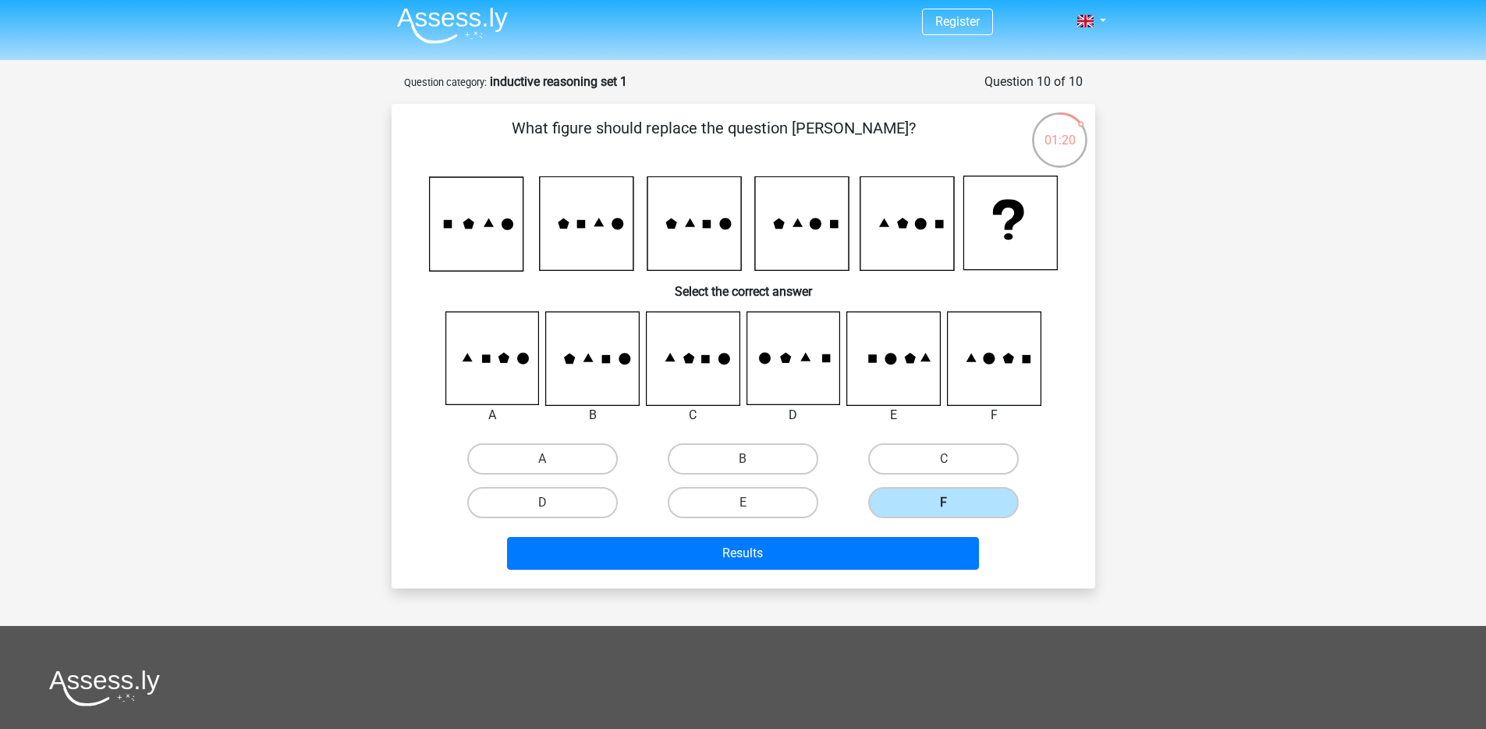
scroll to position [3, 0]
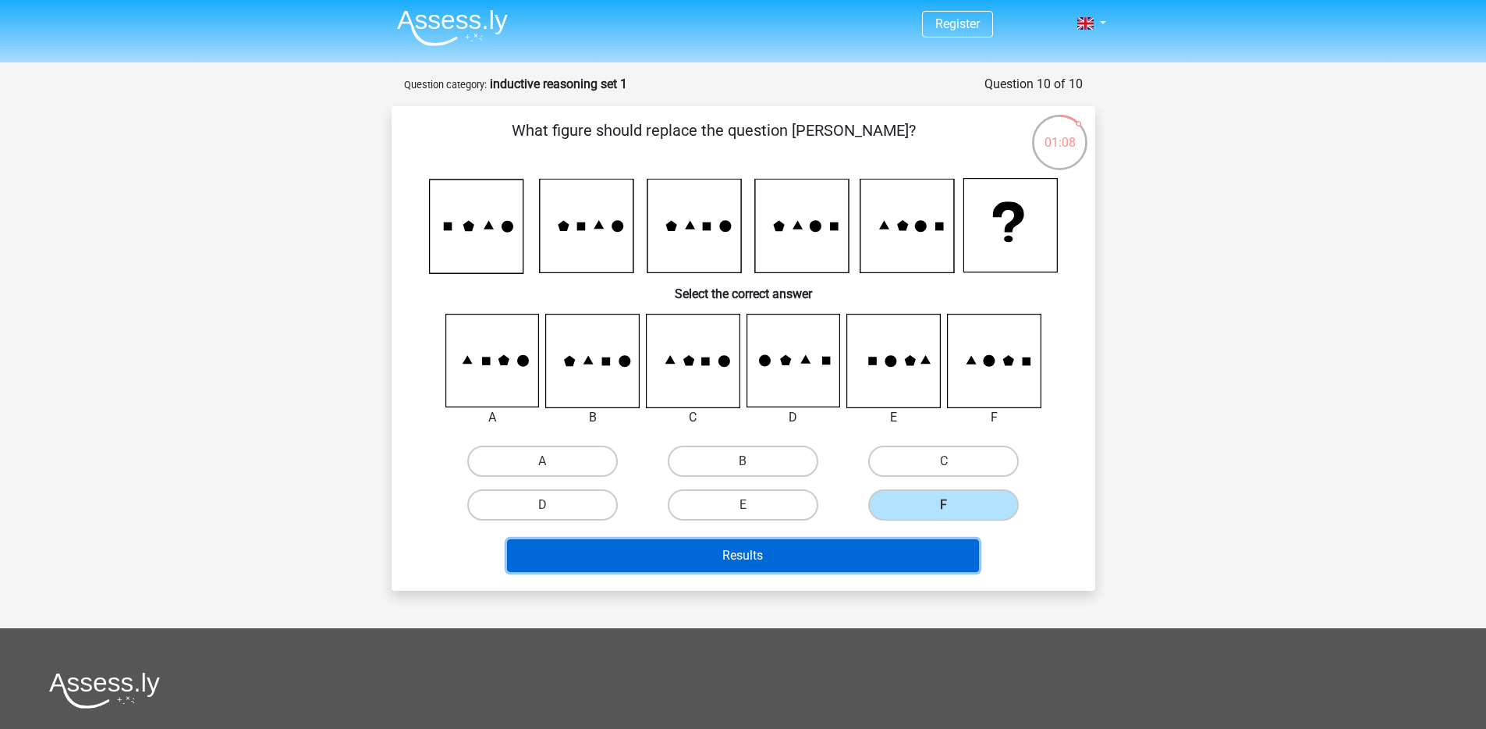
click at [815, 541] on button "Results" at bounding box center [743, 555] width 472 height 33
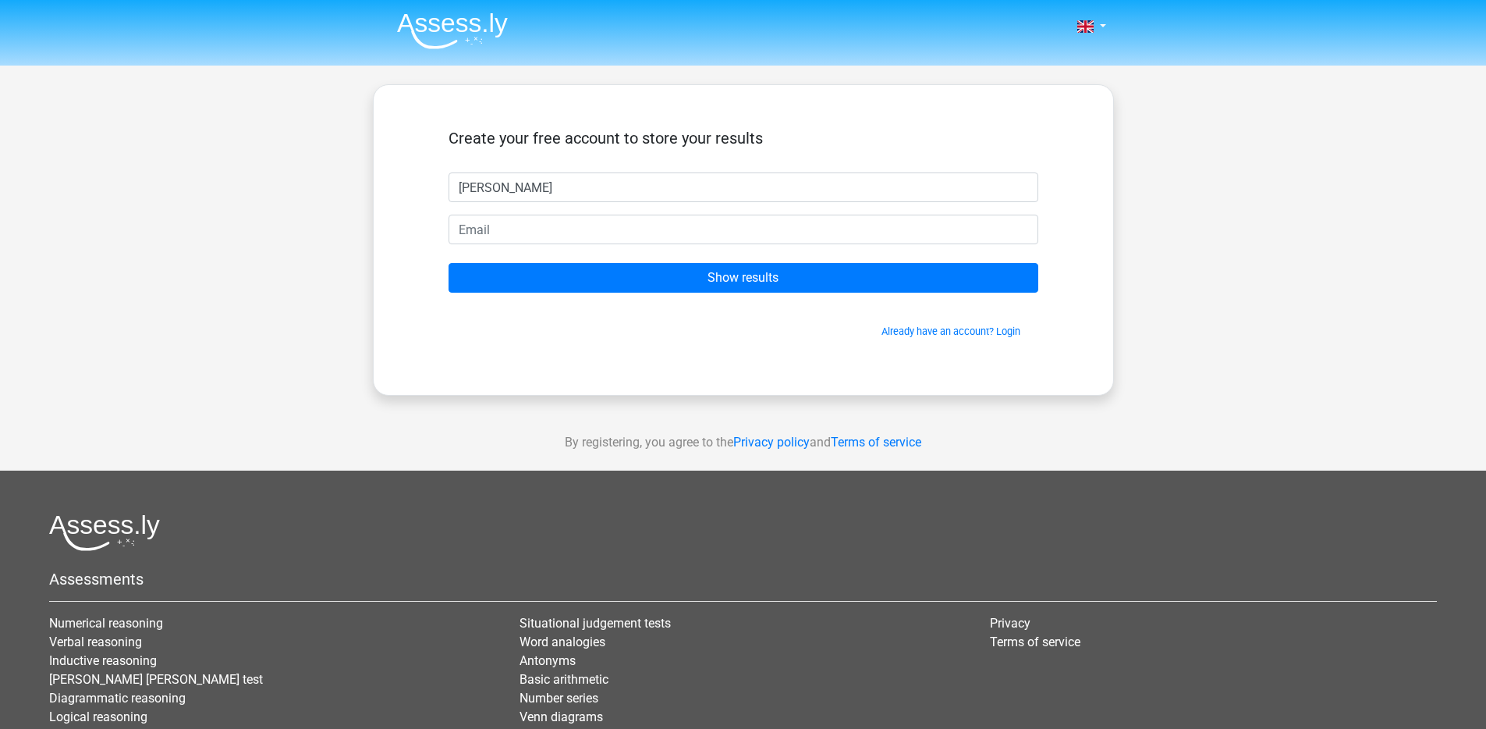
type input "[PERSON_NAME]"
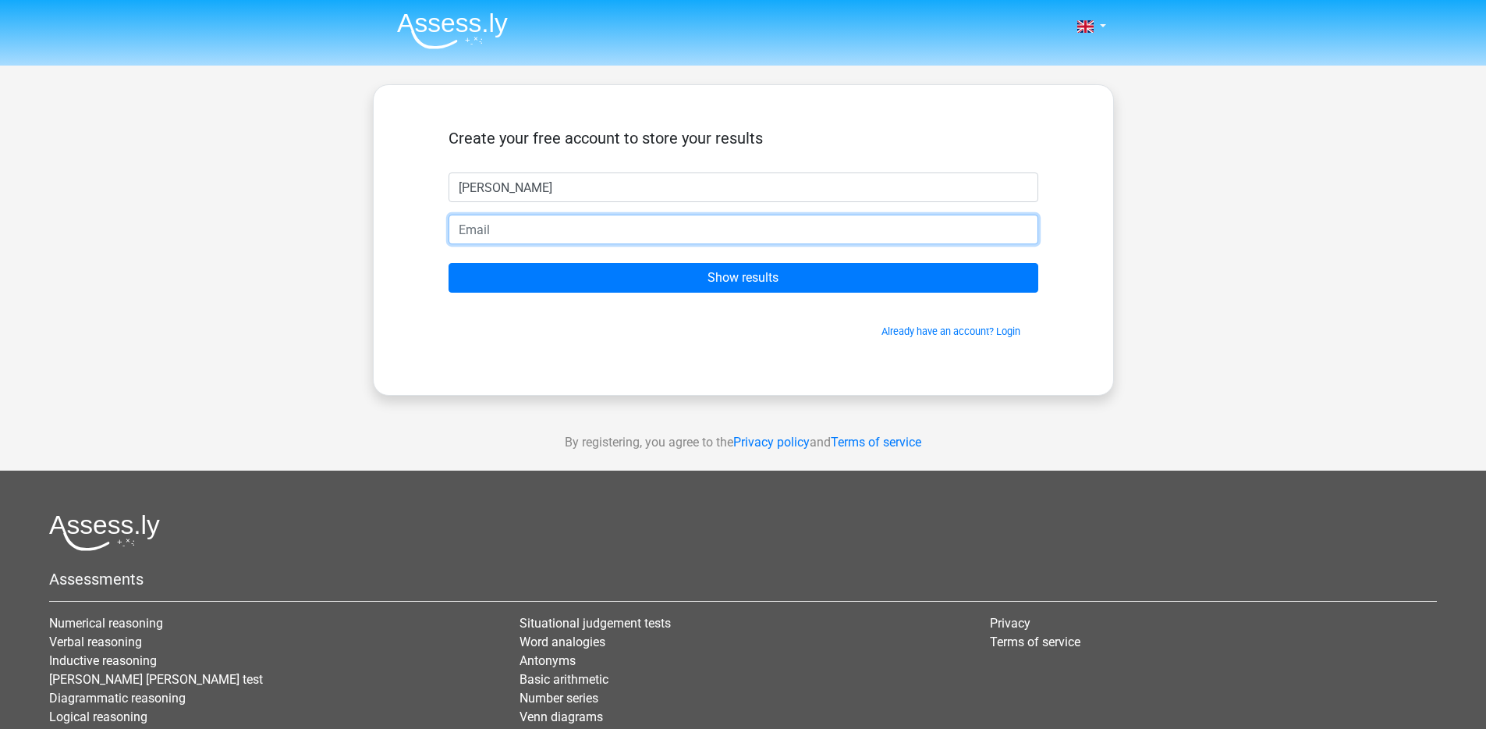
click at [652, 230] on input "email" at bounding box center [744, 230] width 590 height 30
type input "[EMAIL_ADDRESS][DOMAIN_NAME]"
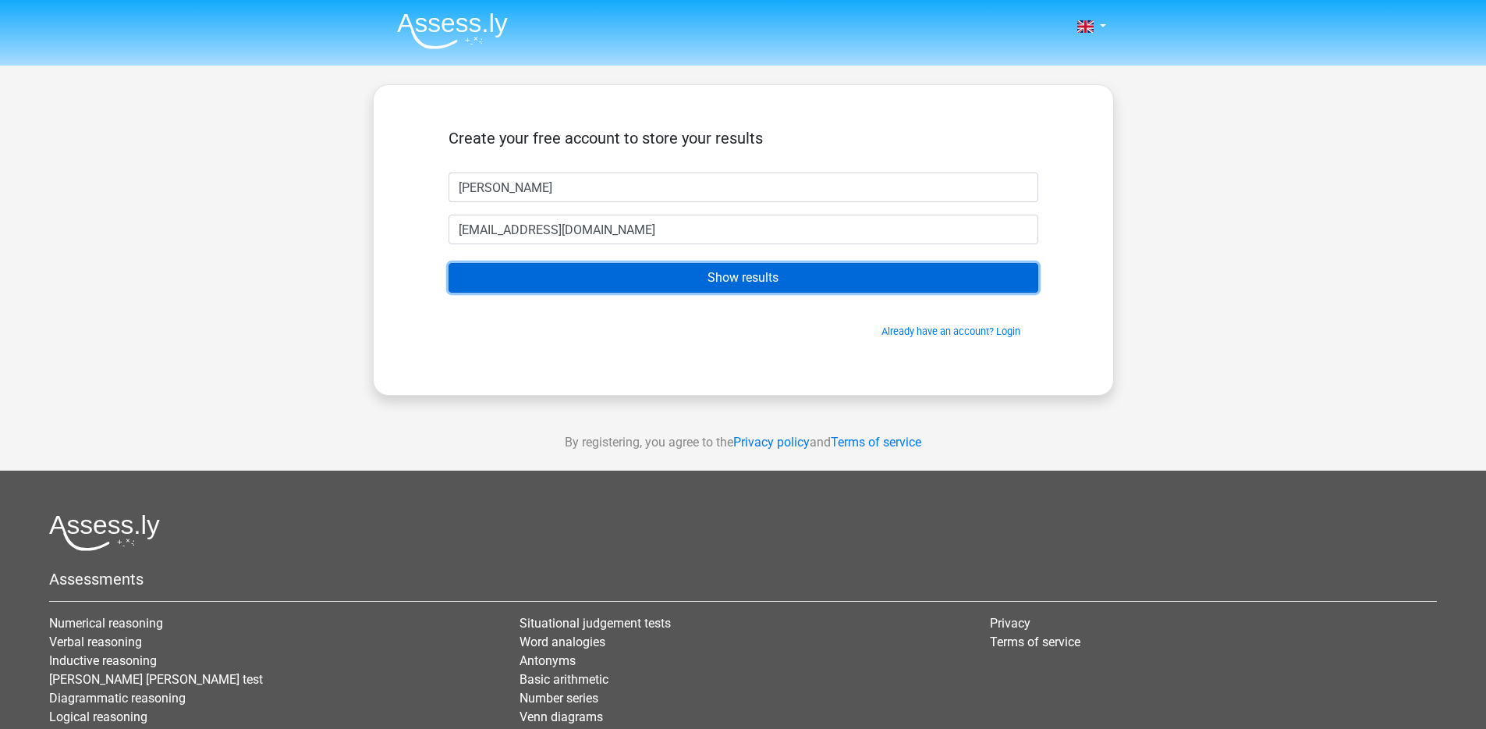
click at [699, 277] on input "Show results" at bounding box center [744, 278] width 590 height 30
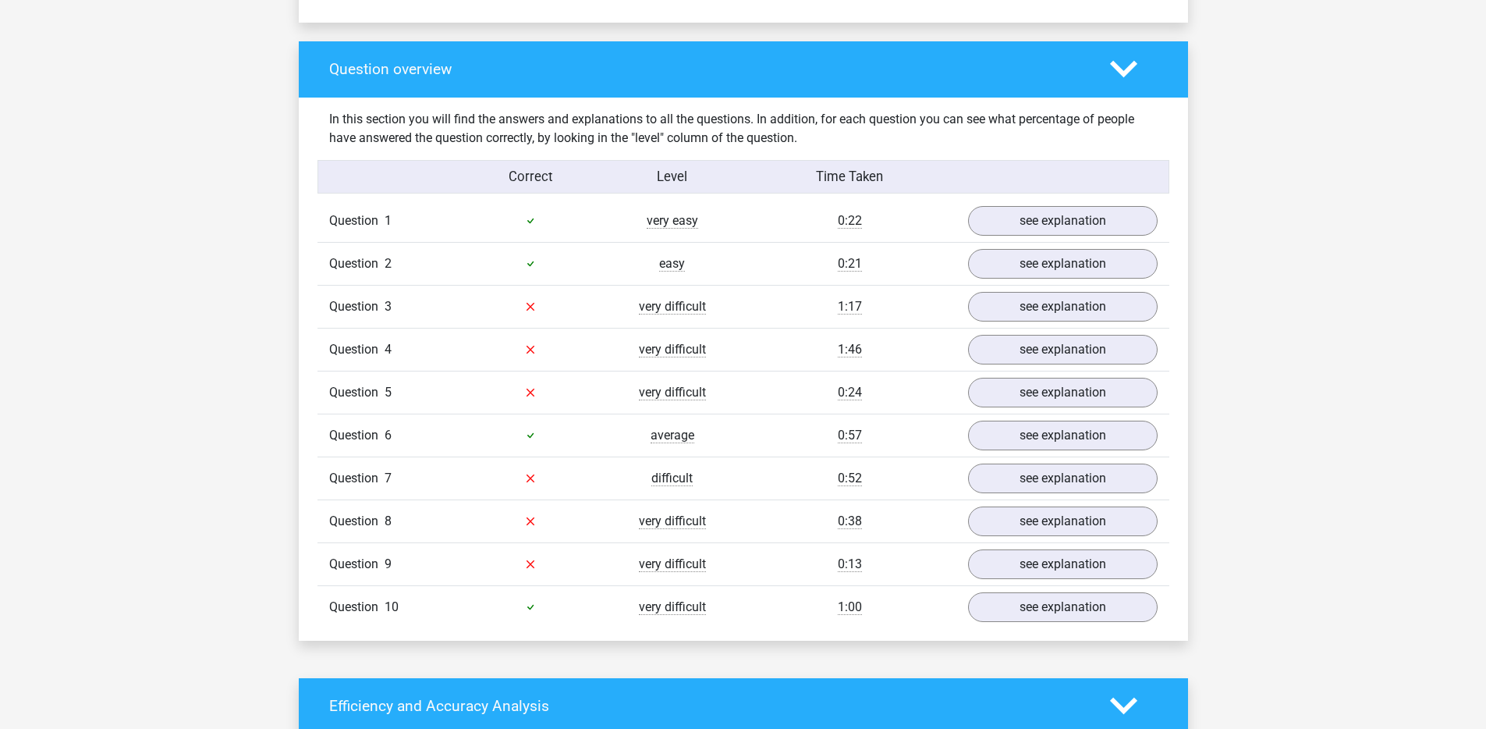
scroll to position [1160, 0]
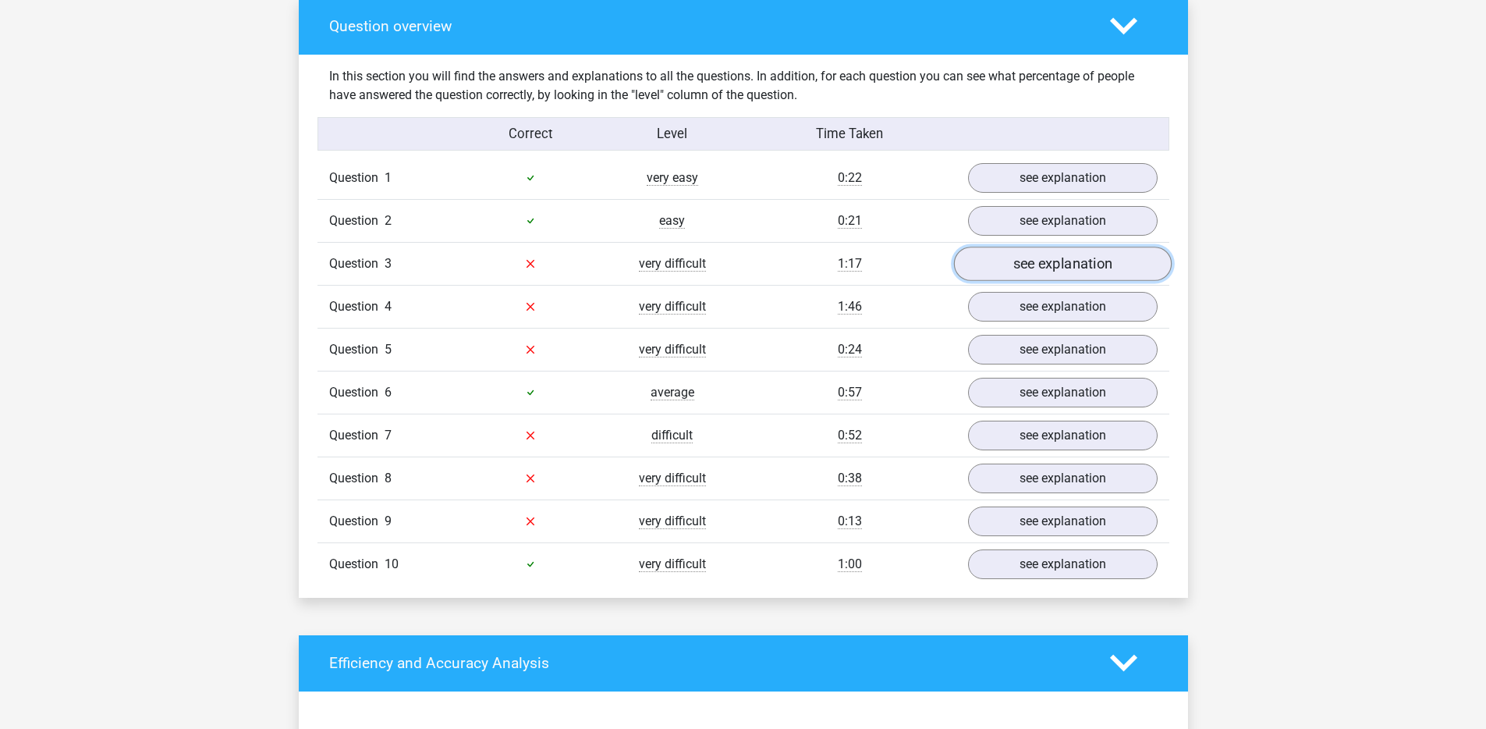
click at [1036, 274] on link "see explanation" at bounding box center [1063, 264] width 218 height 34
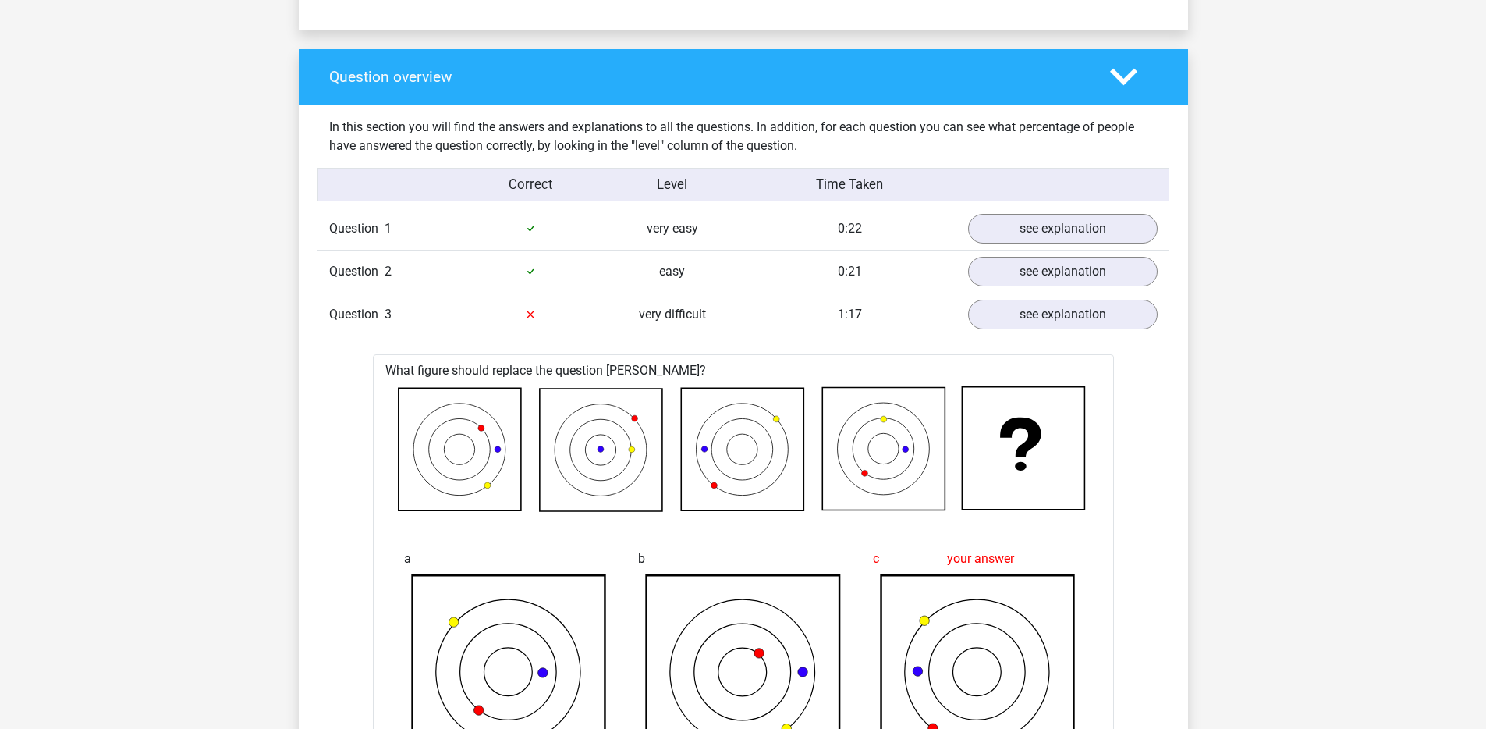
scroll to position [1133, 0]
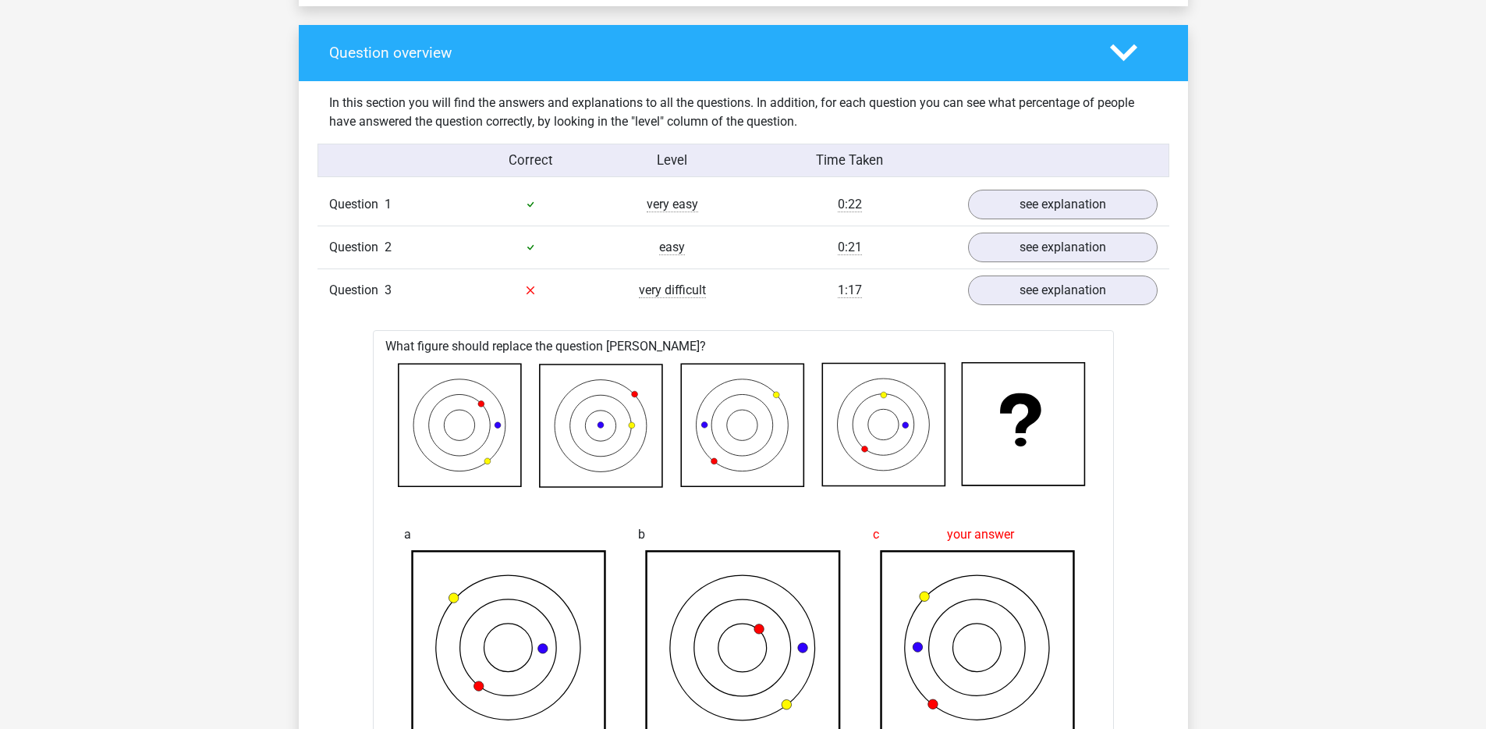
click at [1126, 66] on div "Question overview" at bounding box center [744, 53] width 890 height 56
click at [1118, 50] on polygon at bounding box center [1123, 52] width 27 height 17
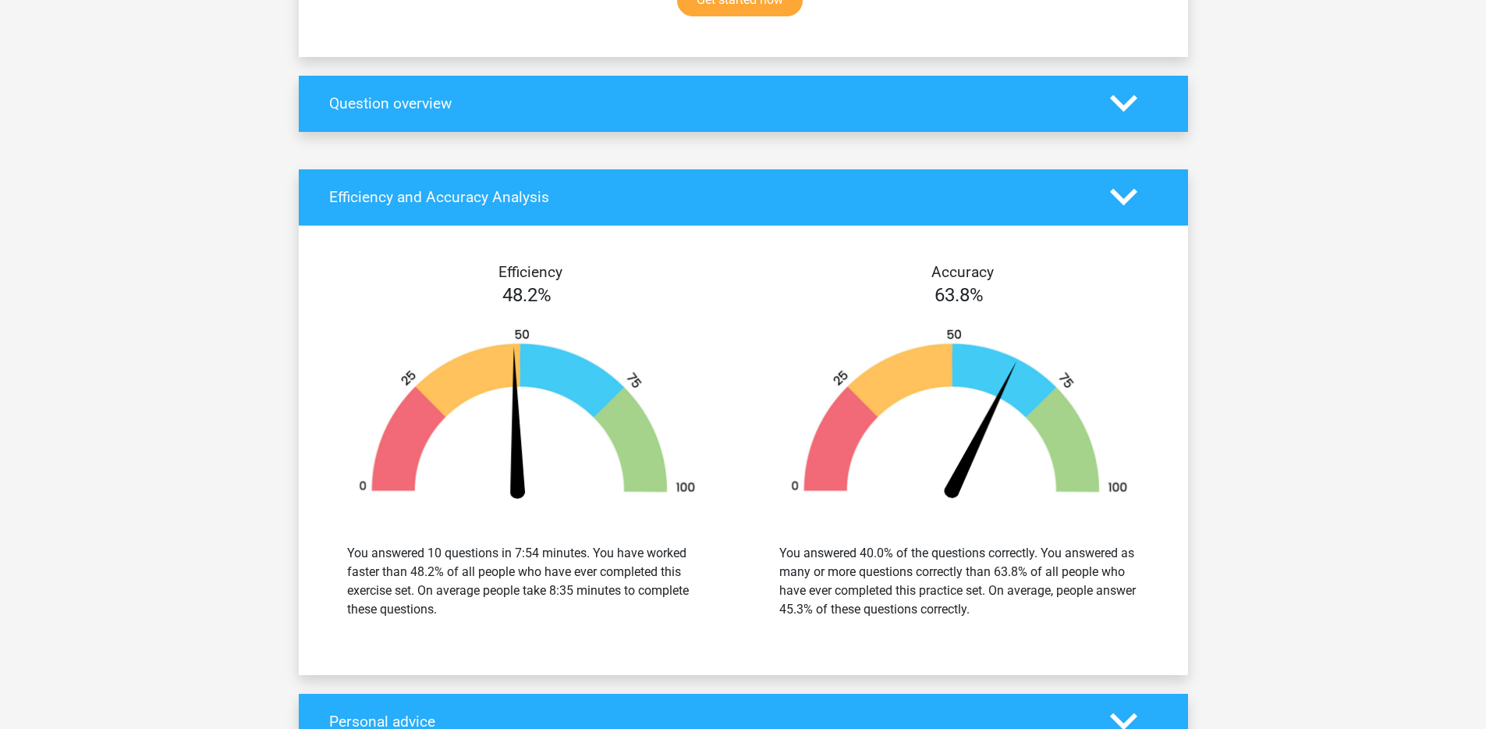
scroll to position [968, 0]
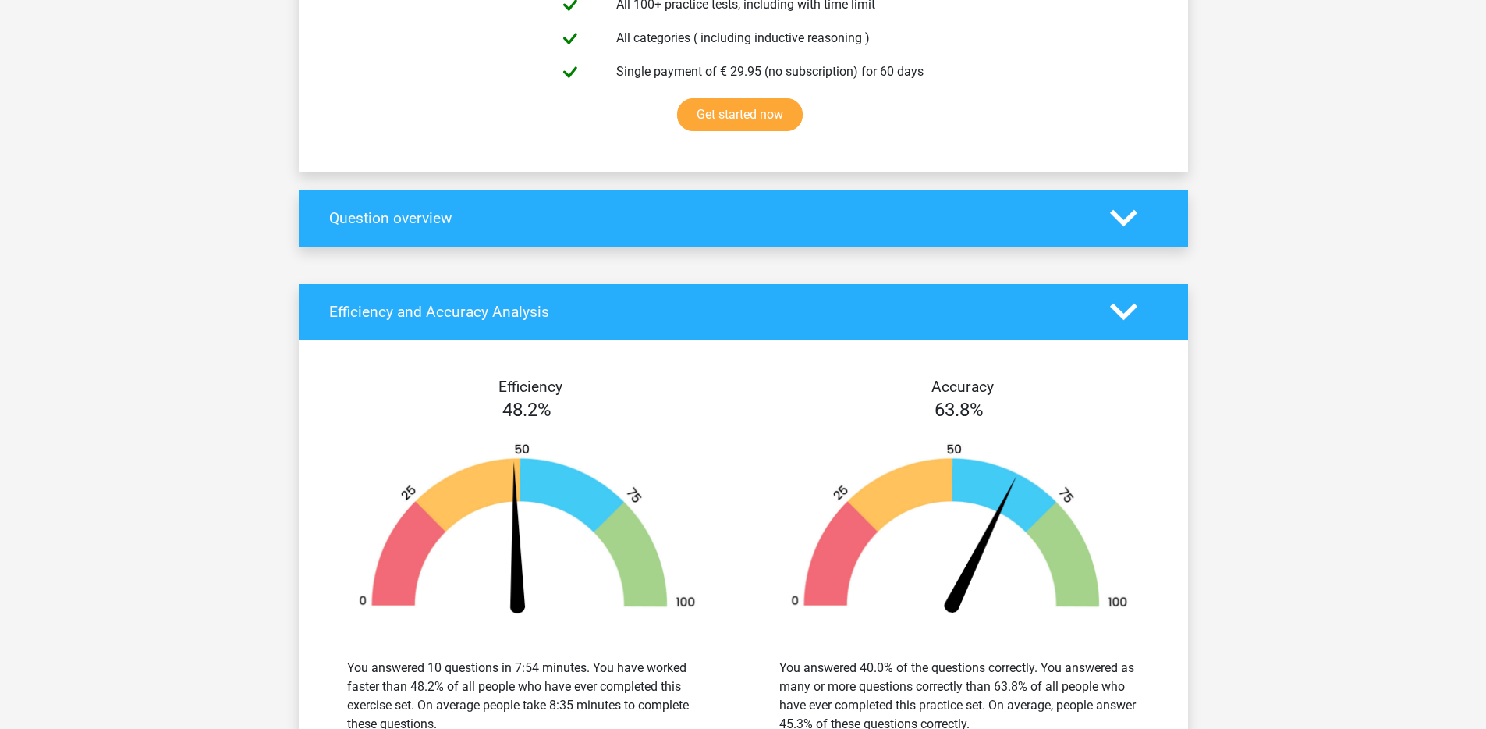
click at [1131, 217] on polygon at bounding box center [1123, 218] width 27 height 17
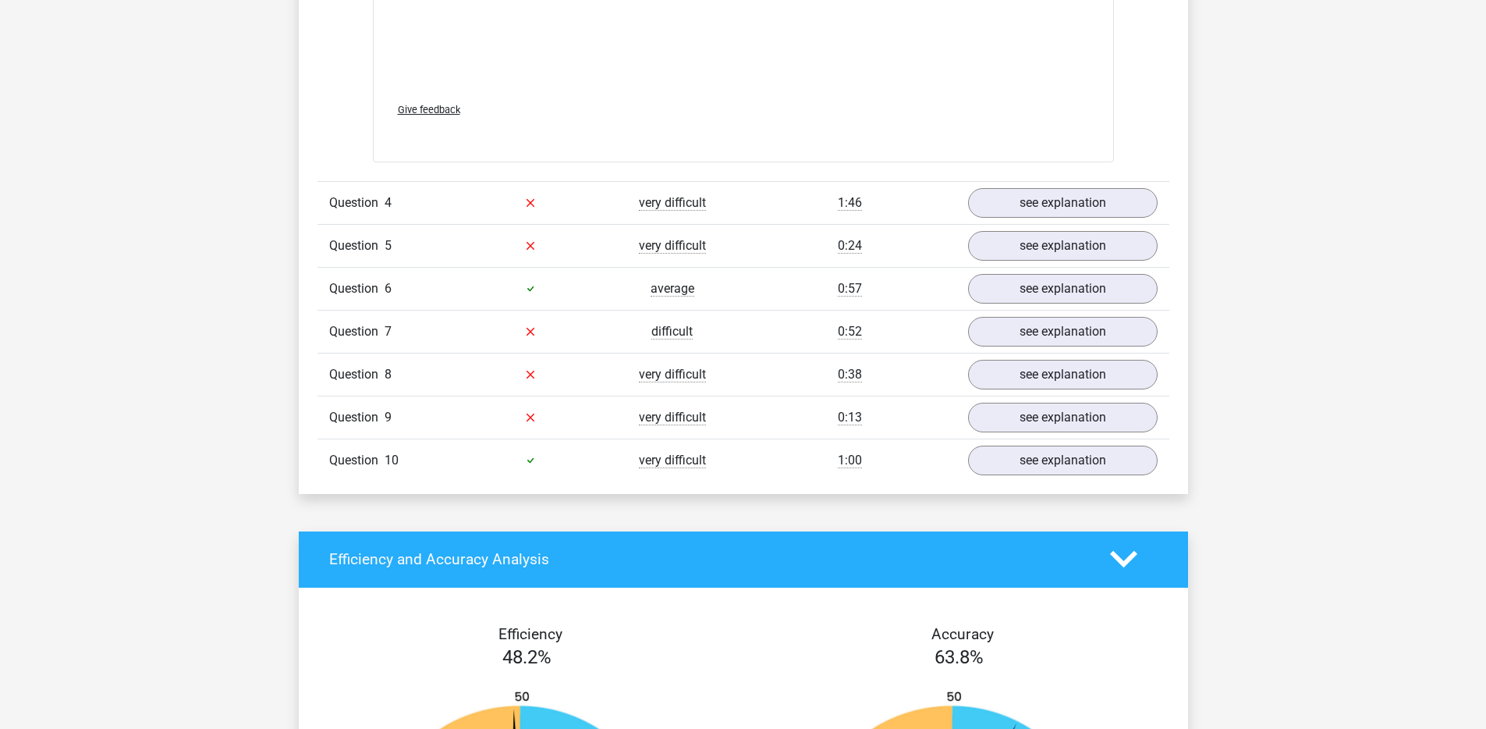
scroll to position [2569, 0]
click at [1017, 241] on link "see explanation" at bounding box center [1063, 246] width 218 height 34
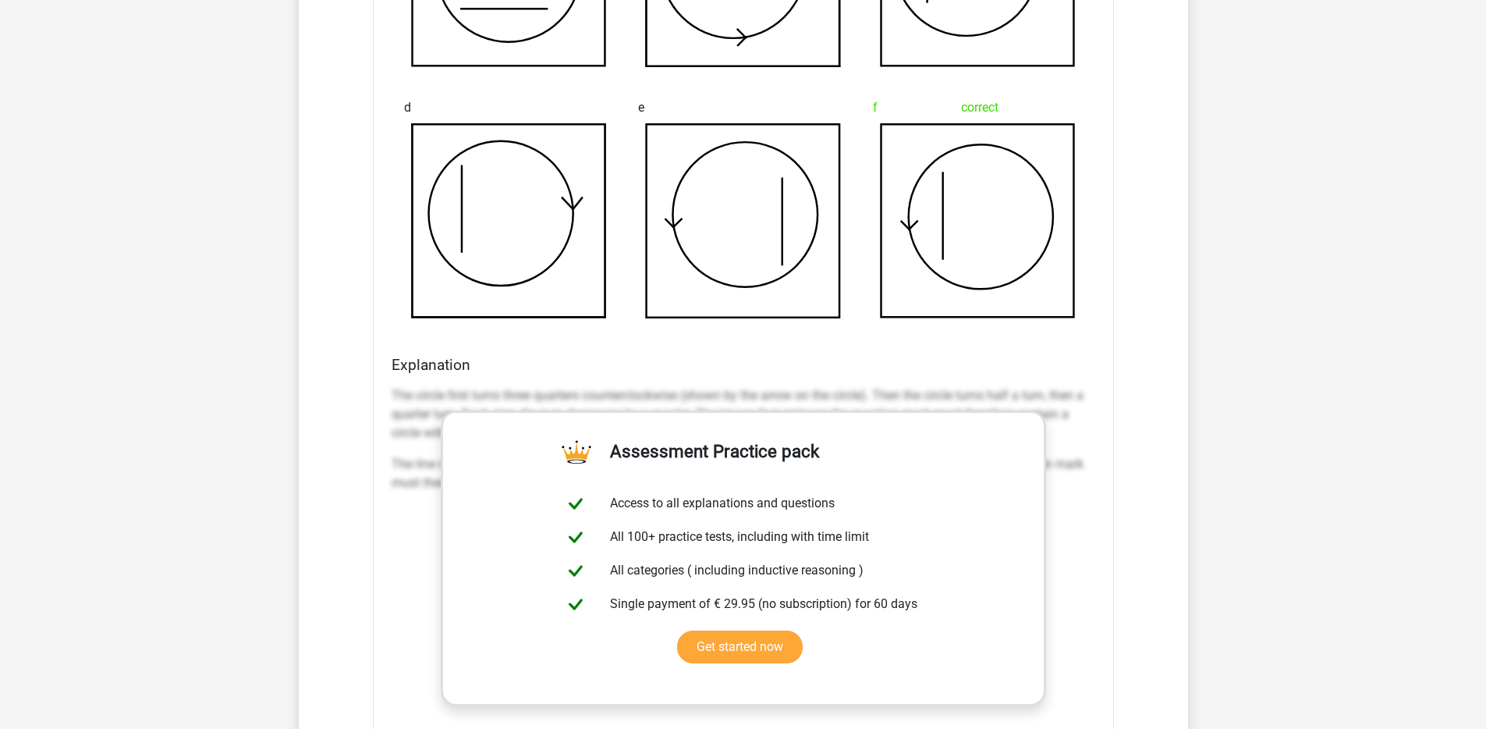
scroll to position [3131, 0]
